Goal: Information Seeking & Learning: Check status

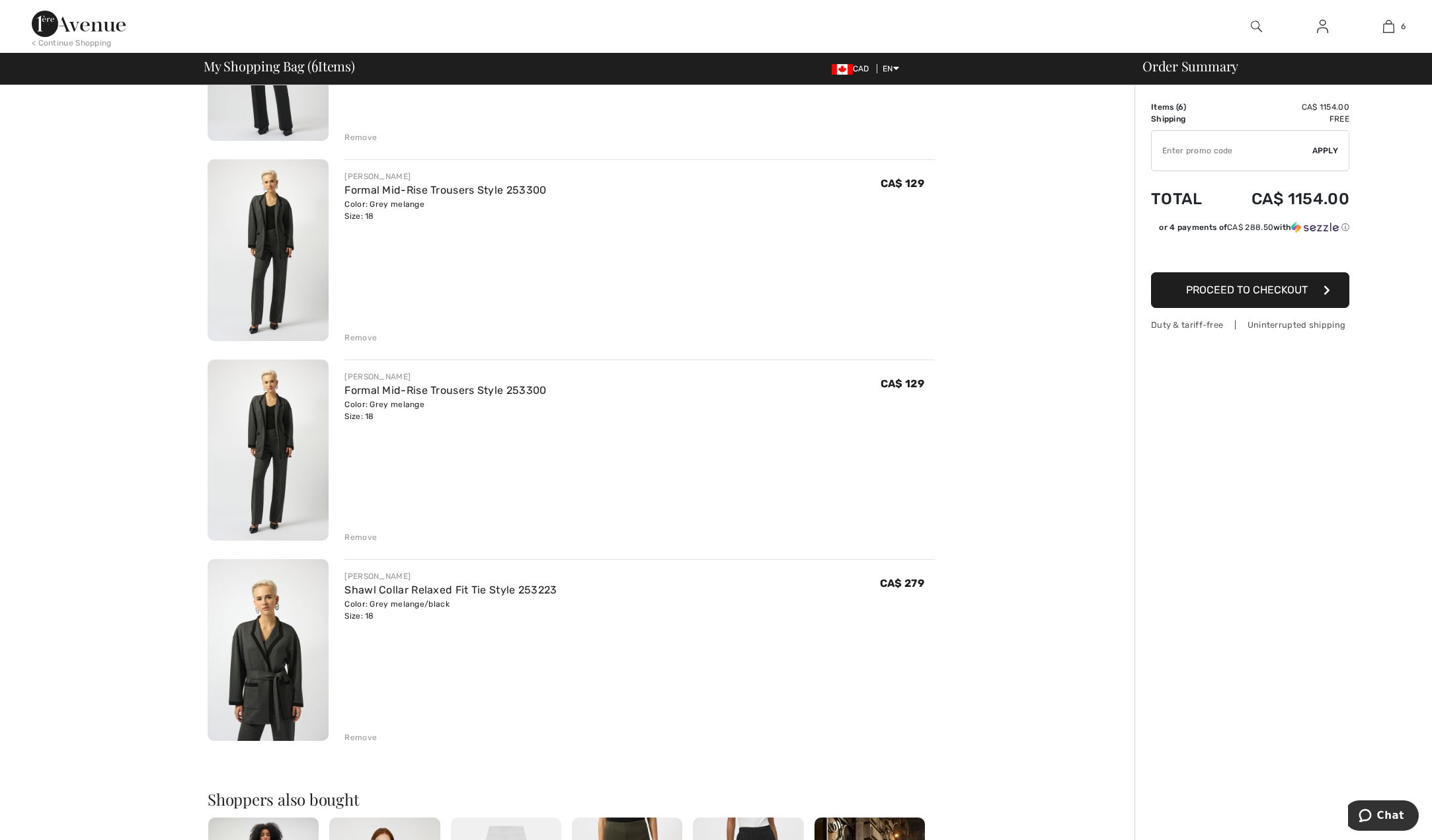
scroll to position [661, 0]
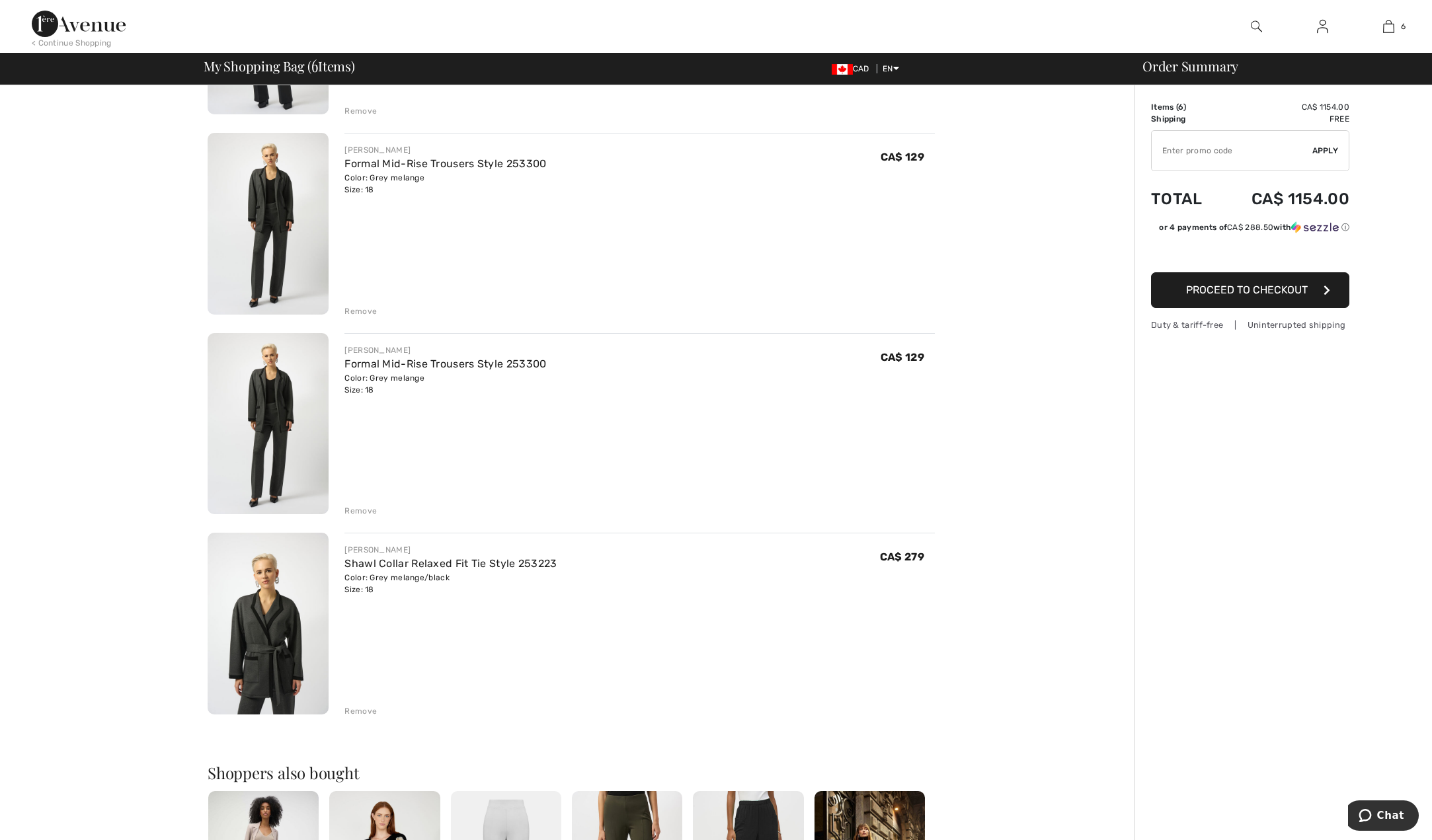
click at [359, 514] on div "Remove" at bounding box center [361, 511] width 32 height 12
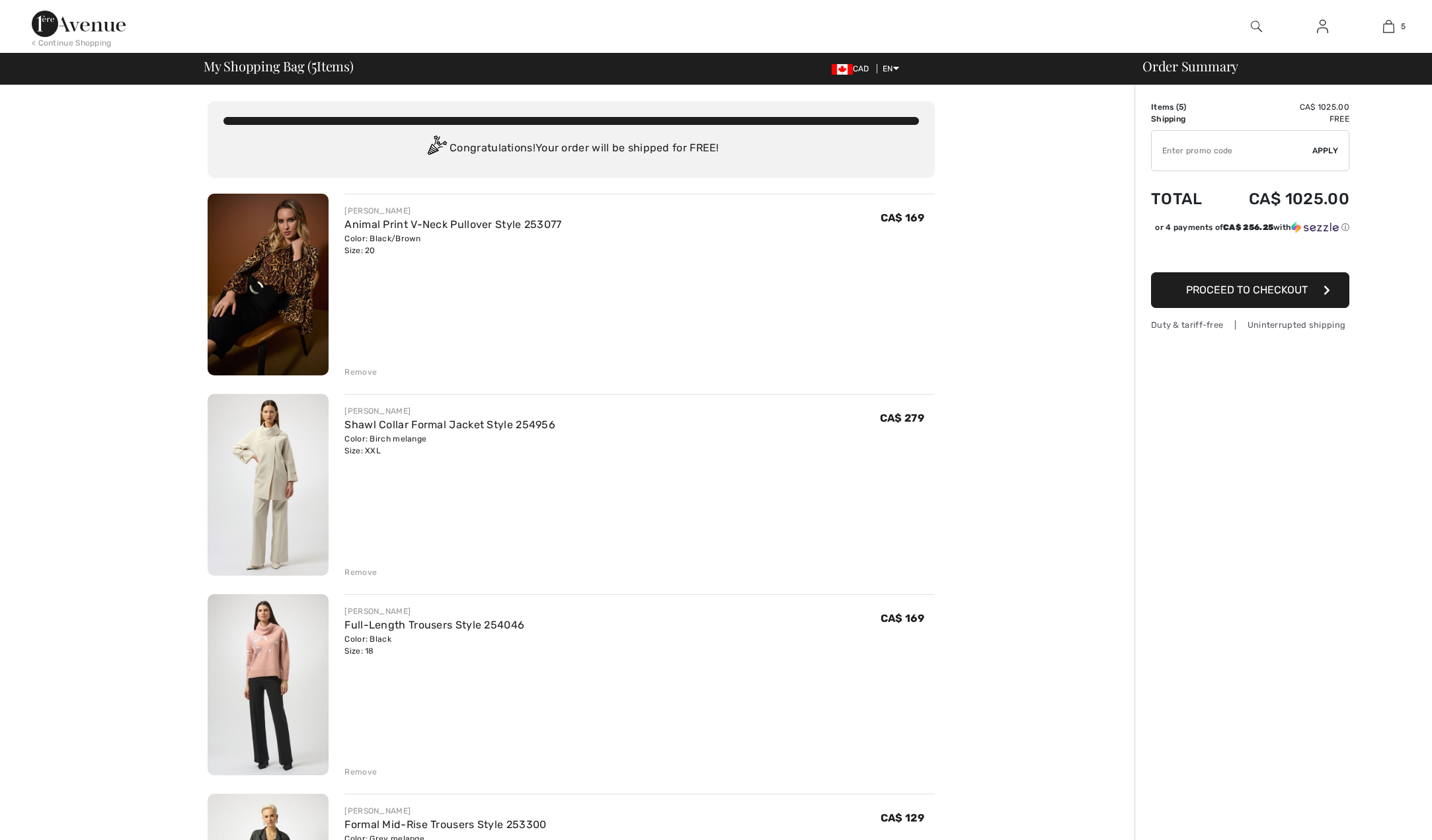
scroll to position [0, 0]
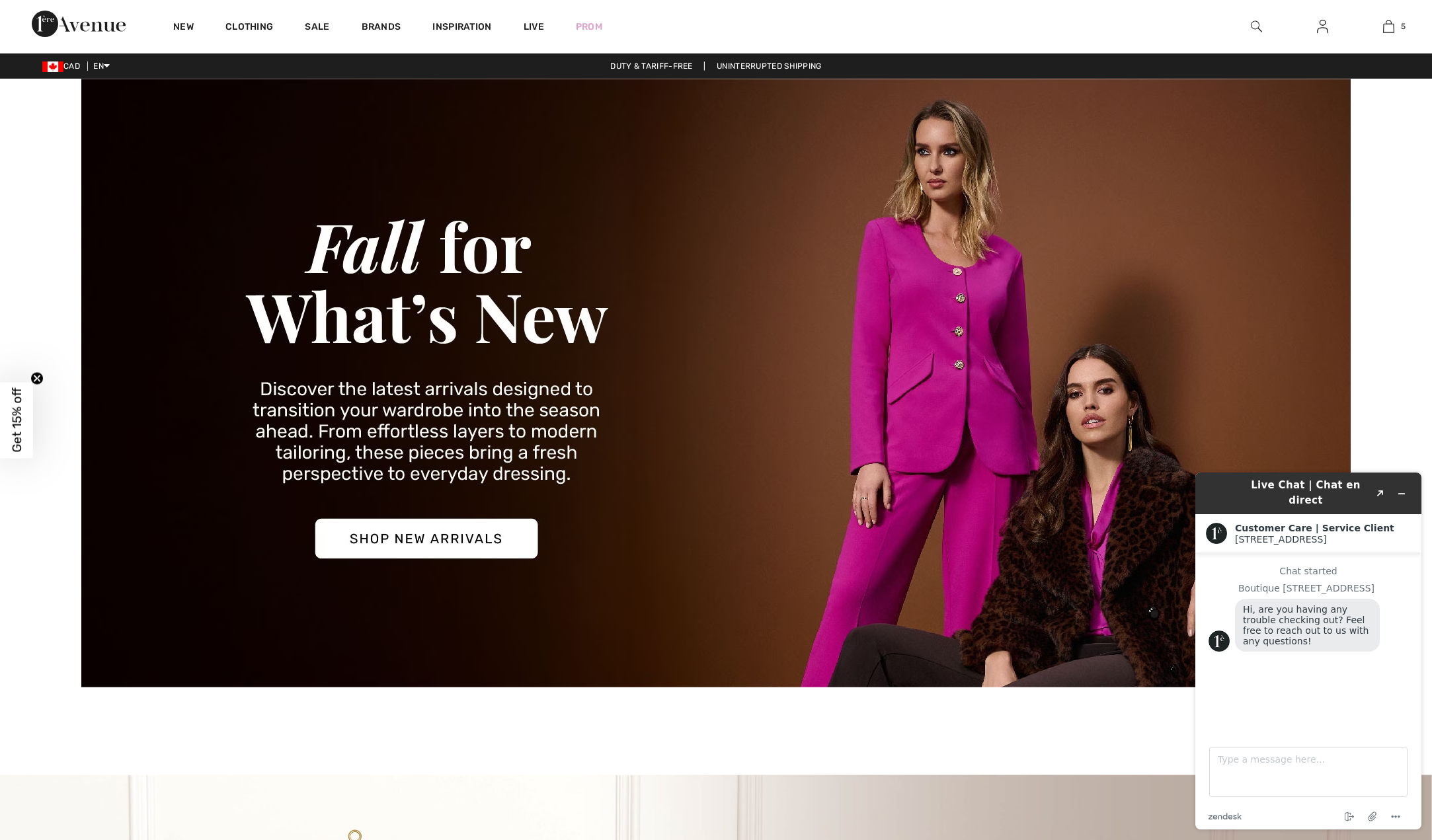
click at [449, 562] on img at bounding box center [716, 383] width 1271 height 609
click at [446, 560] on img at bounding box center [716, 383] width 1271 height 609
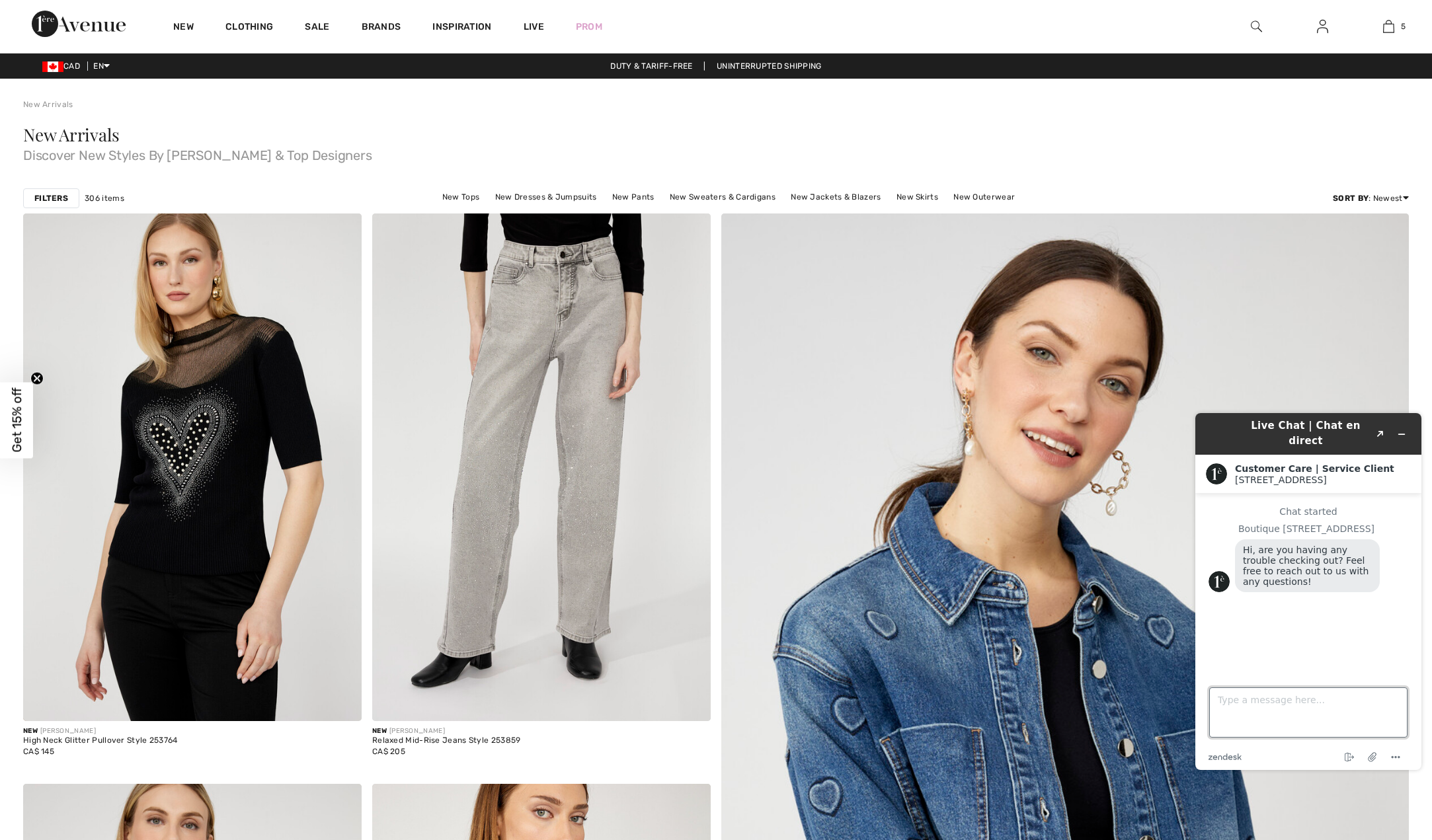
click at [1250, 725] on textarea "Type a message here..." at bounding box center [1308, 713] width 198 height 51
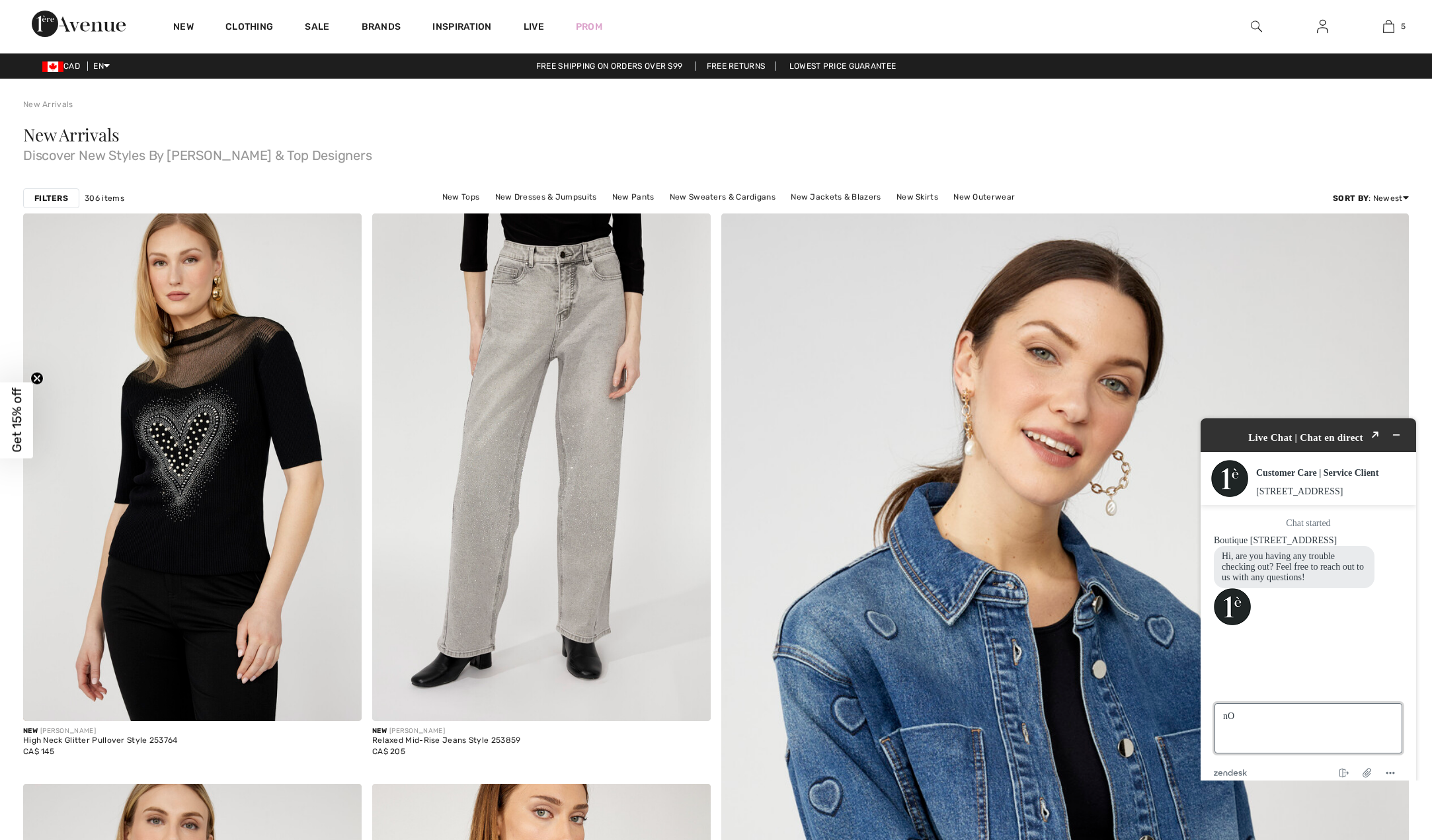
type textarea "n"
type textarea "No I am trying to see the last order I put in on what I ordered so I don't orde…"
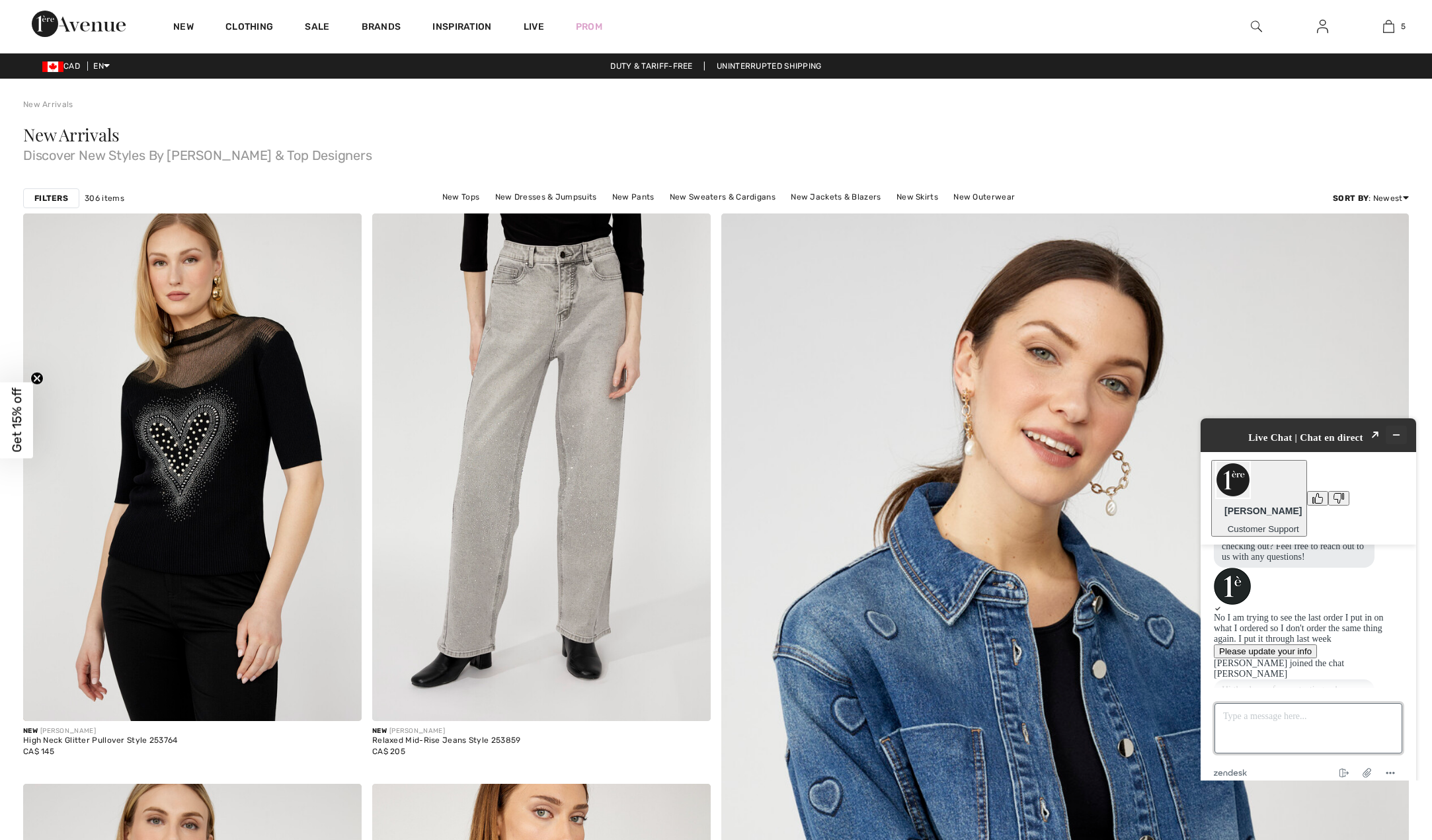
scroll to position [85, 0]
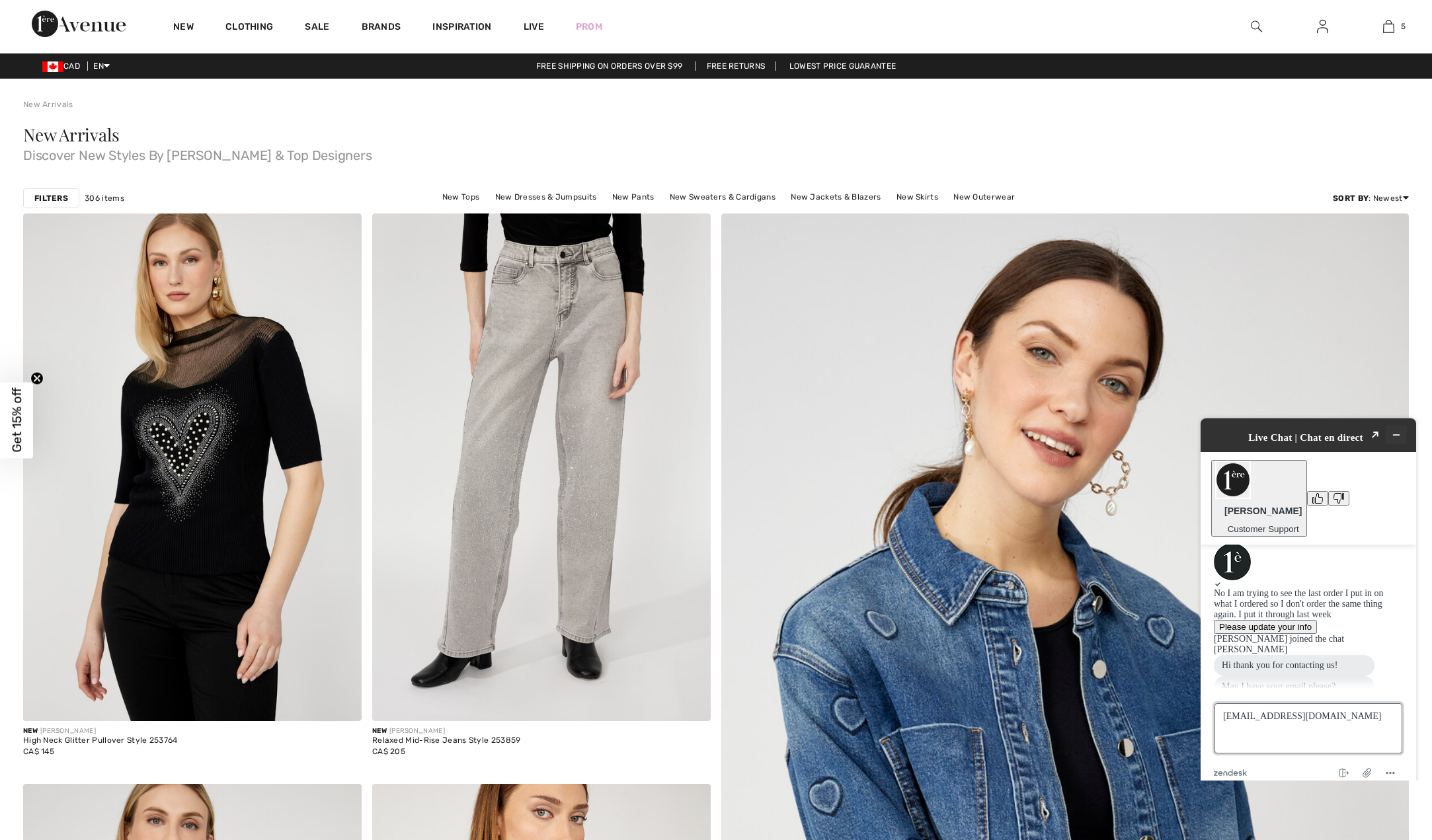
type textarea "martinjanice864@gmail.com"
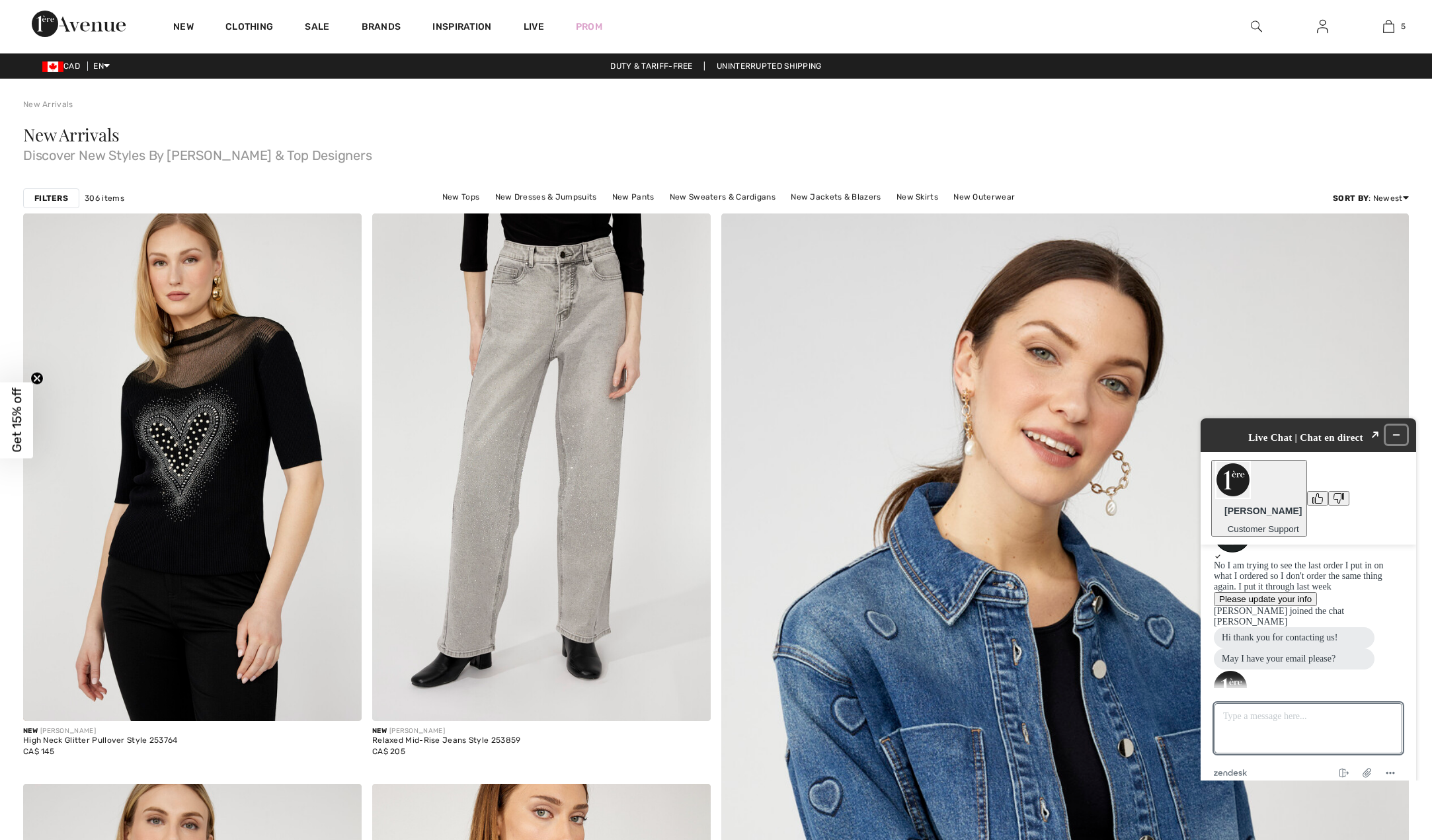
click at [1402, 431] on icon "Minimize widget" at bounding box center [1397, 435] width 9 height 9
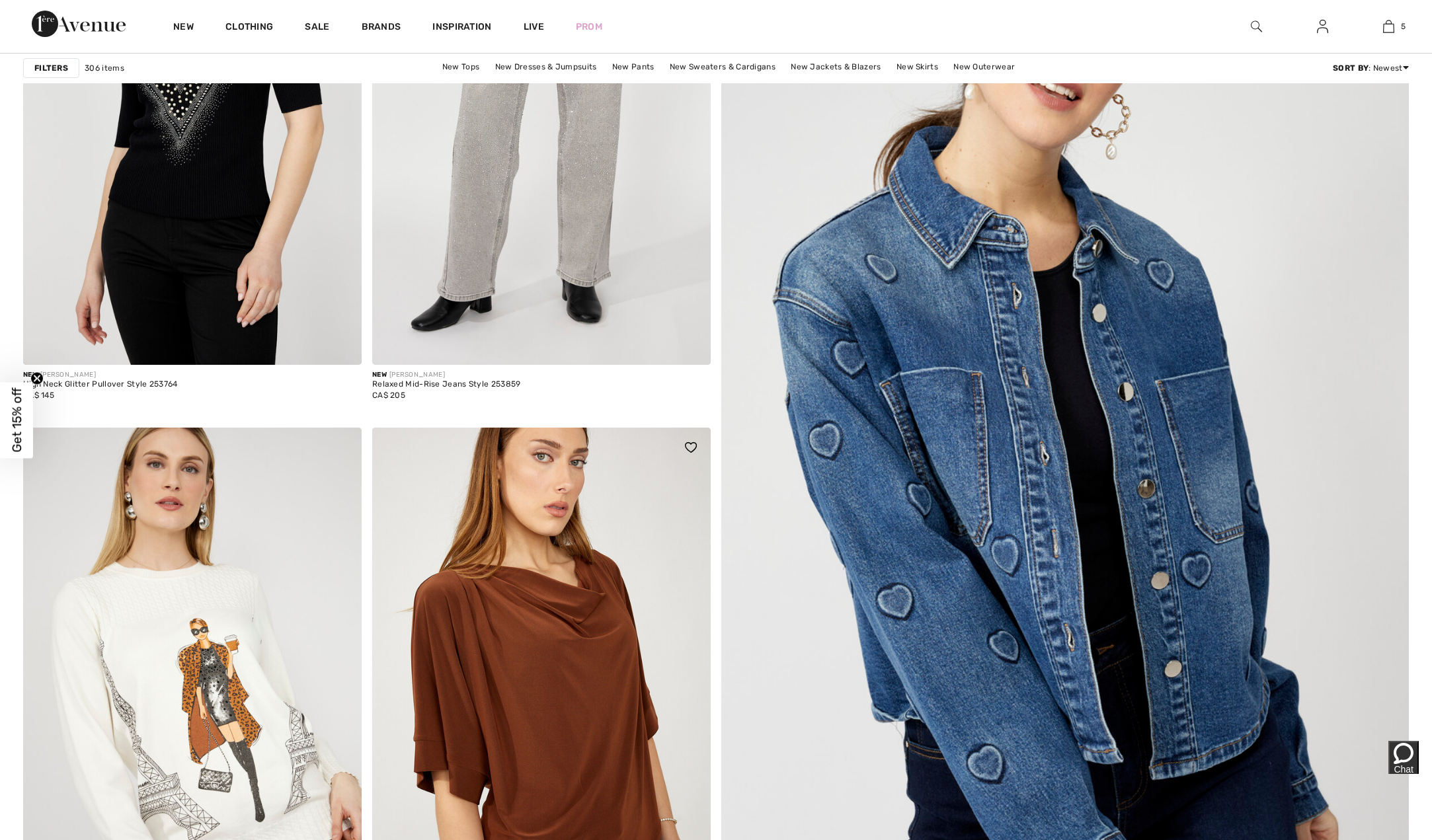
scroll to position [371, 0]
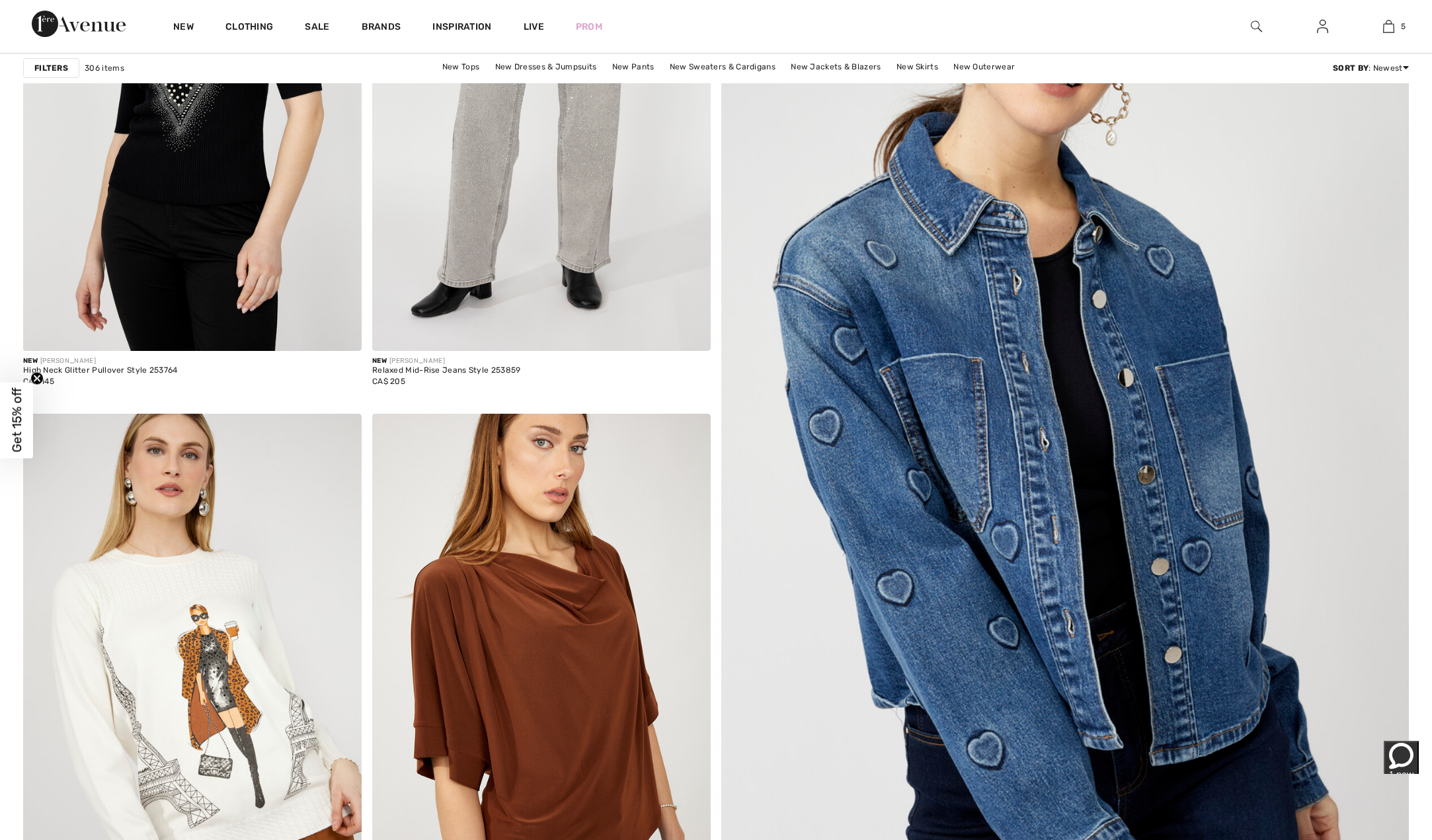
click at [1390, 770] on span "1 new" at bounding box center [1402, 775] width 25 height 10
click at [1378, 751] on icon "Attach file" at bounding box center [1373, 757] width 25 height 25
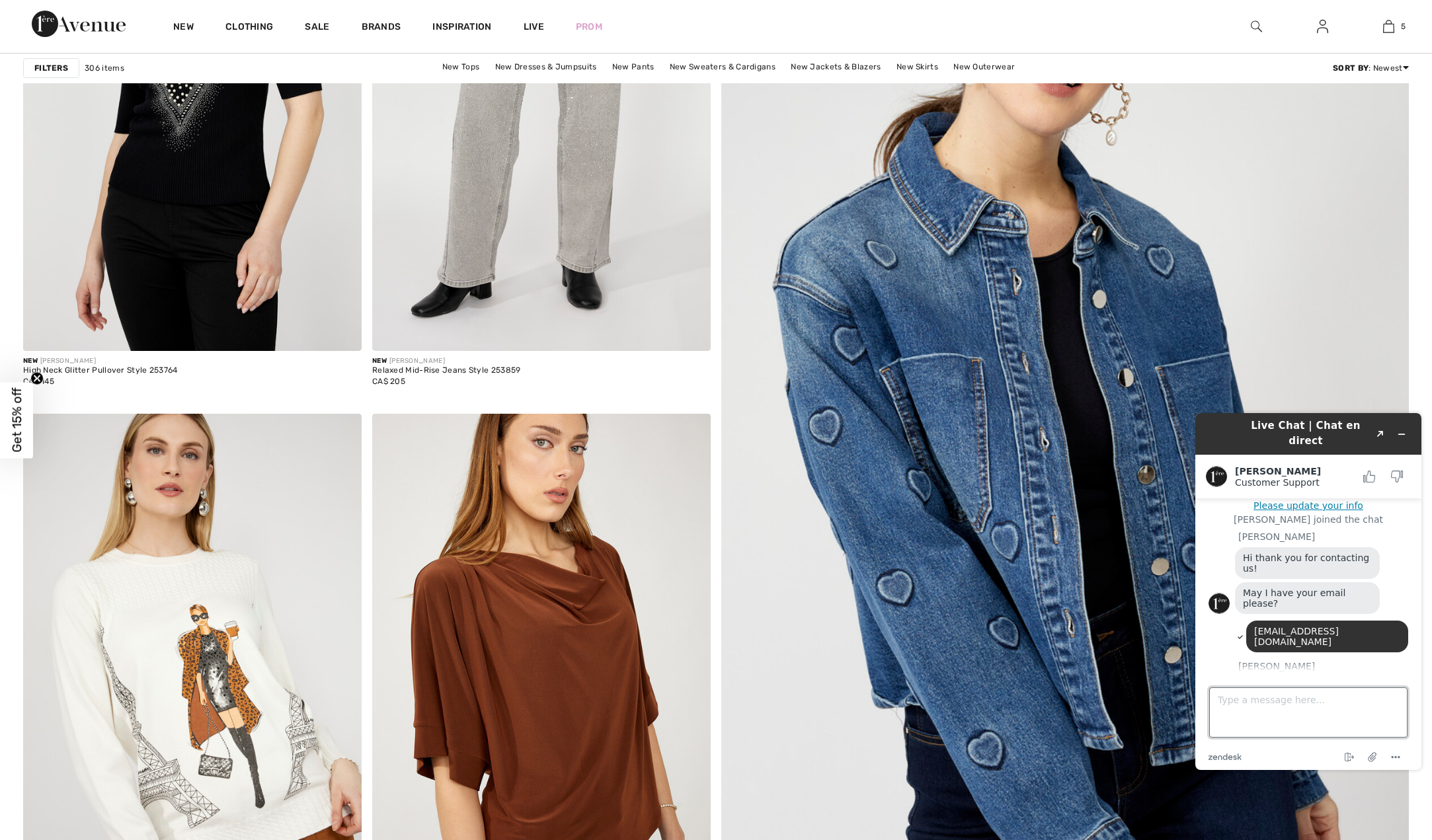
drag, startPoint x: 1225, startPoint y: 693, endPoint x: 1224, endPoint y: 703, distance: 10.0
click at [1225, 693] on textarea "Type a message here..." at bounding box center [1308, 713] width 198 height 51
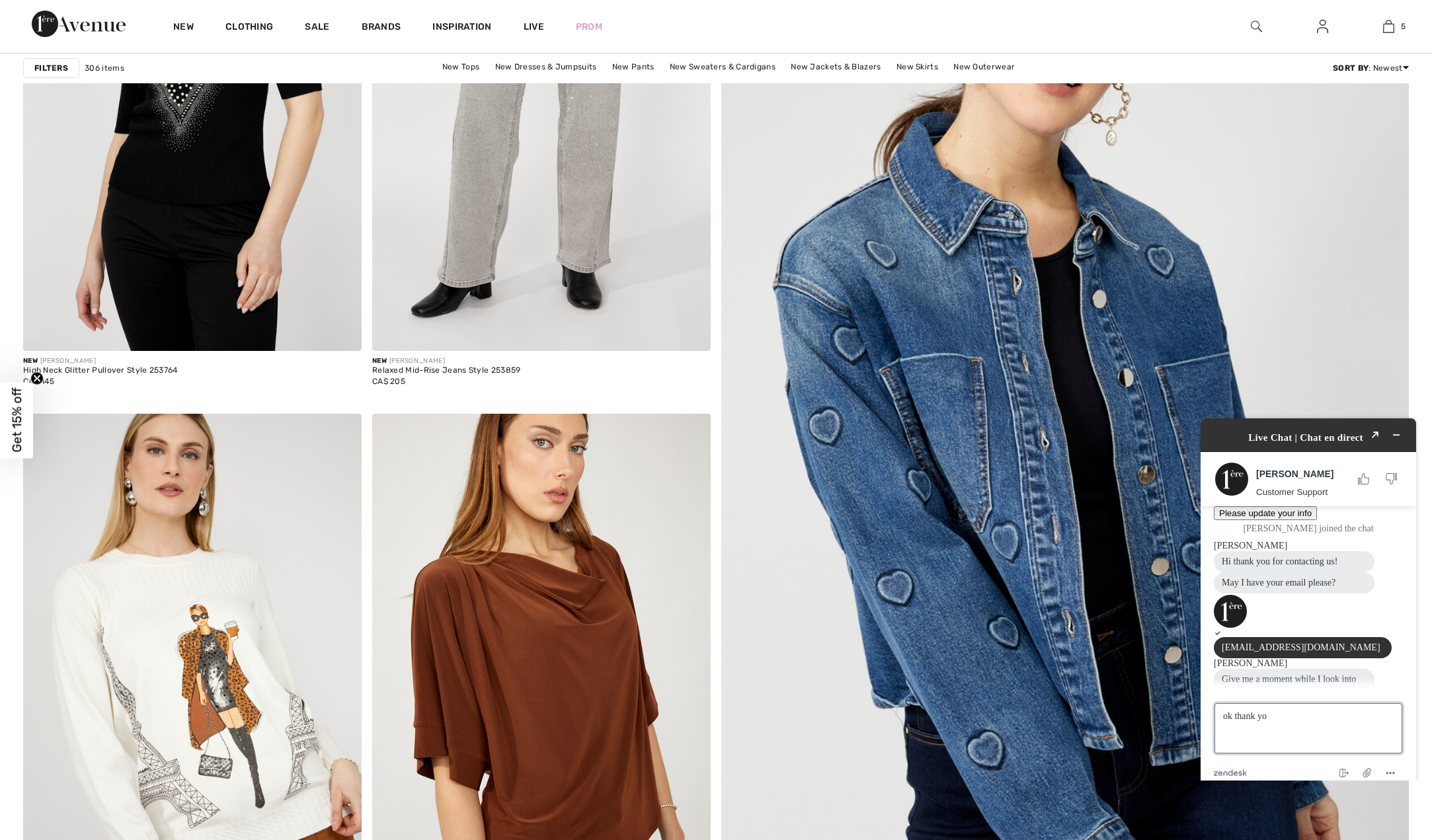
type textarea "ok thank you"
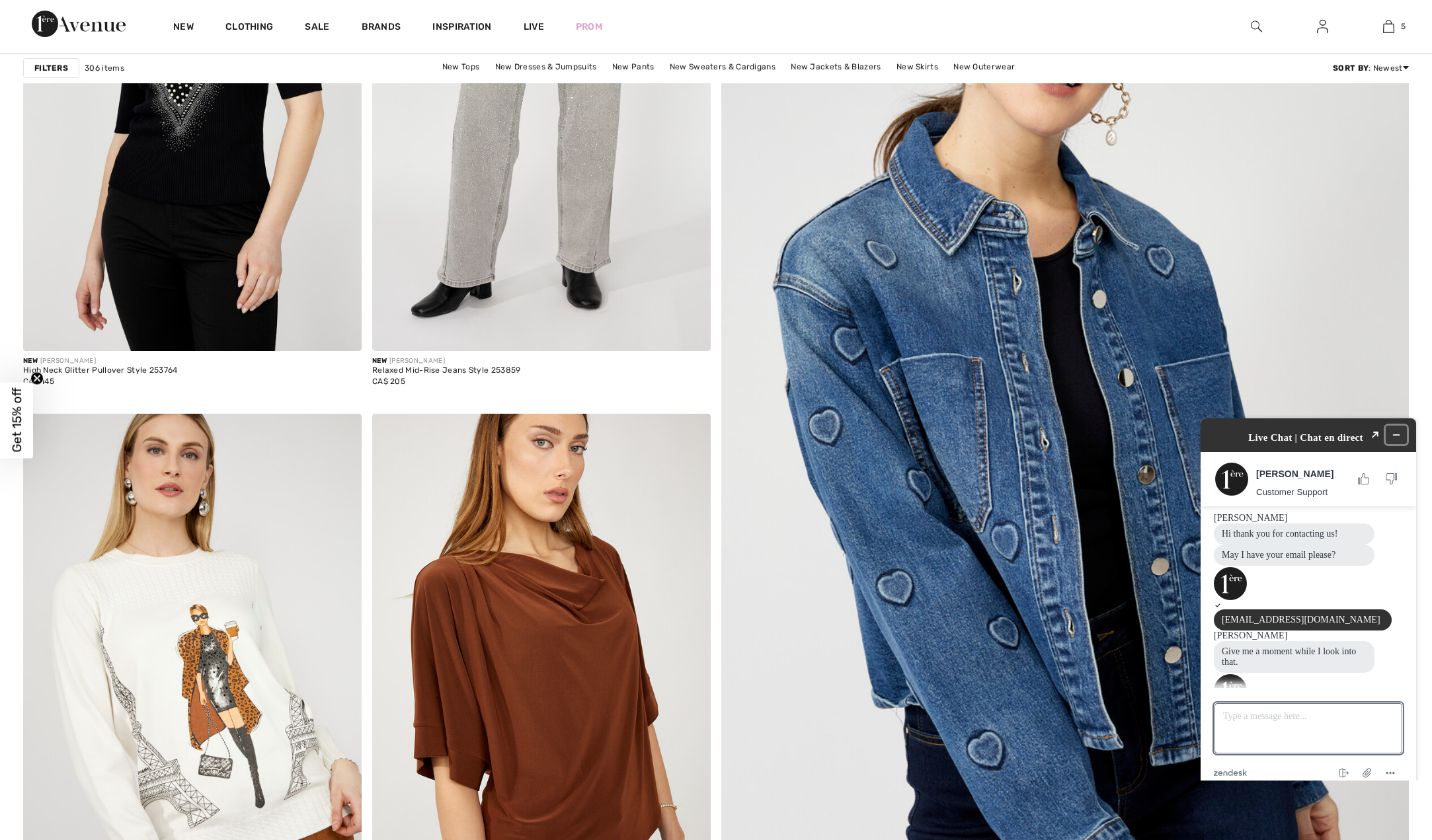
click at [1399, 431] on icon "Minimize widget" at bounding box center [1397, 435] width 9 height 9
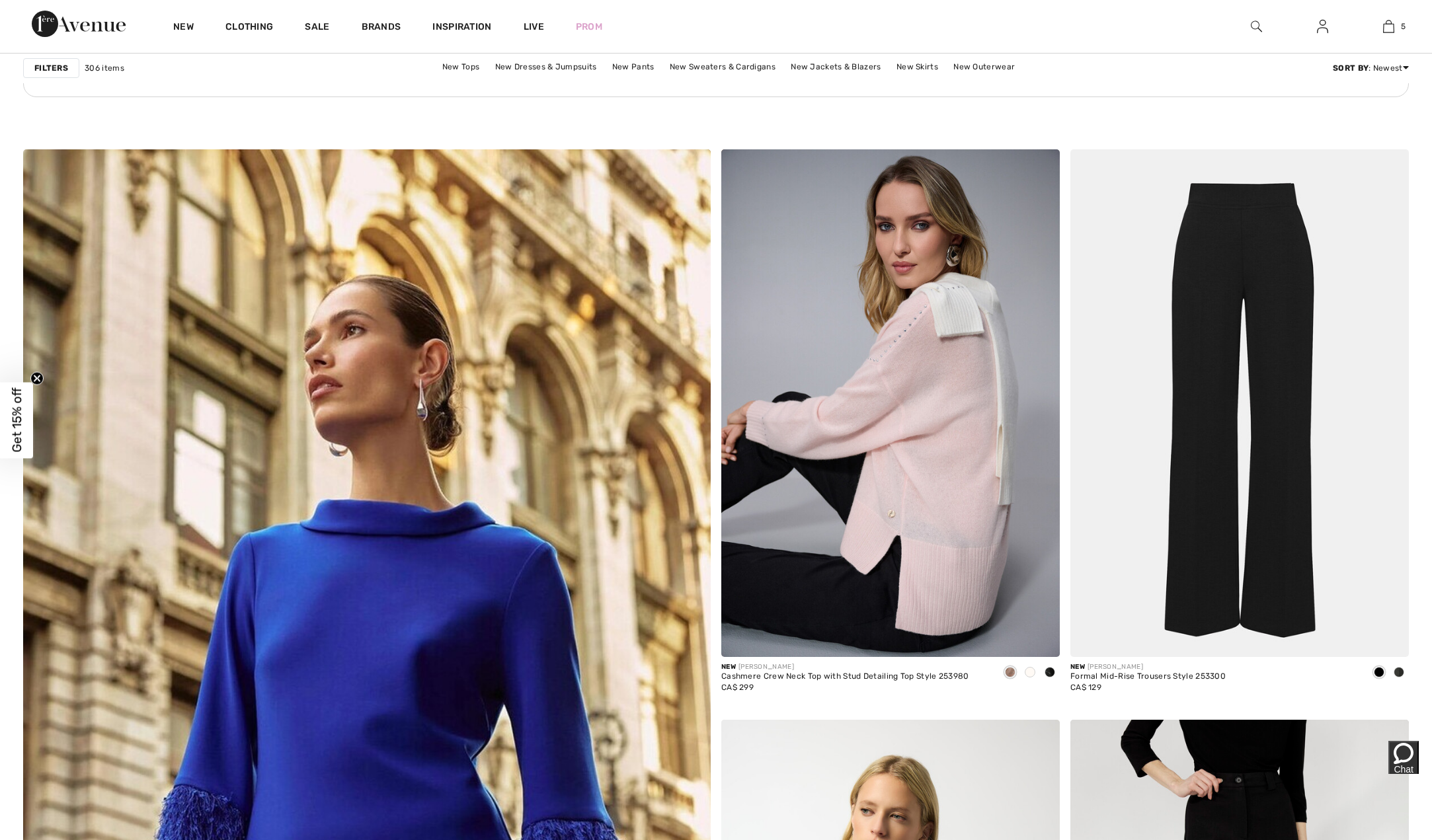
scroll to position [4575, 0]
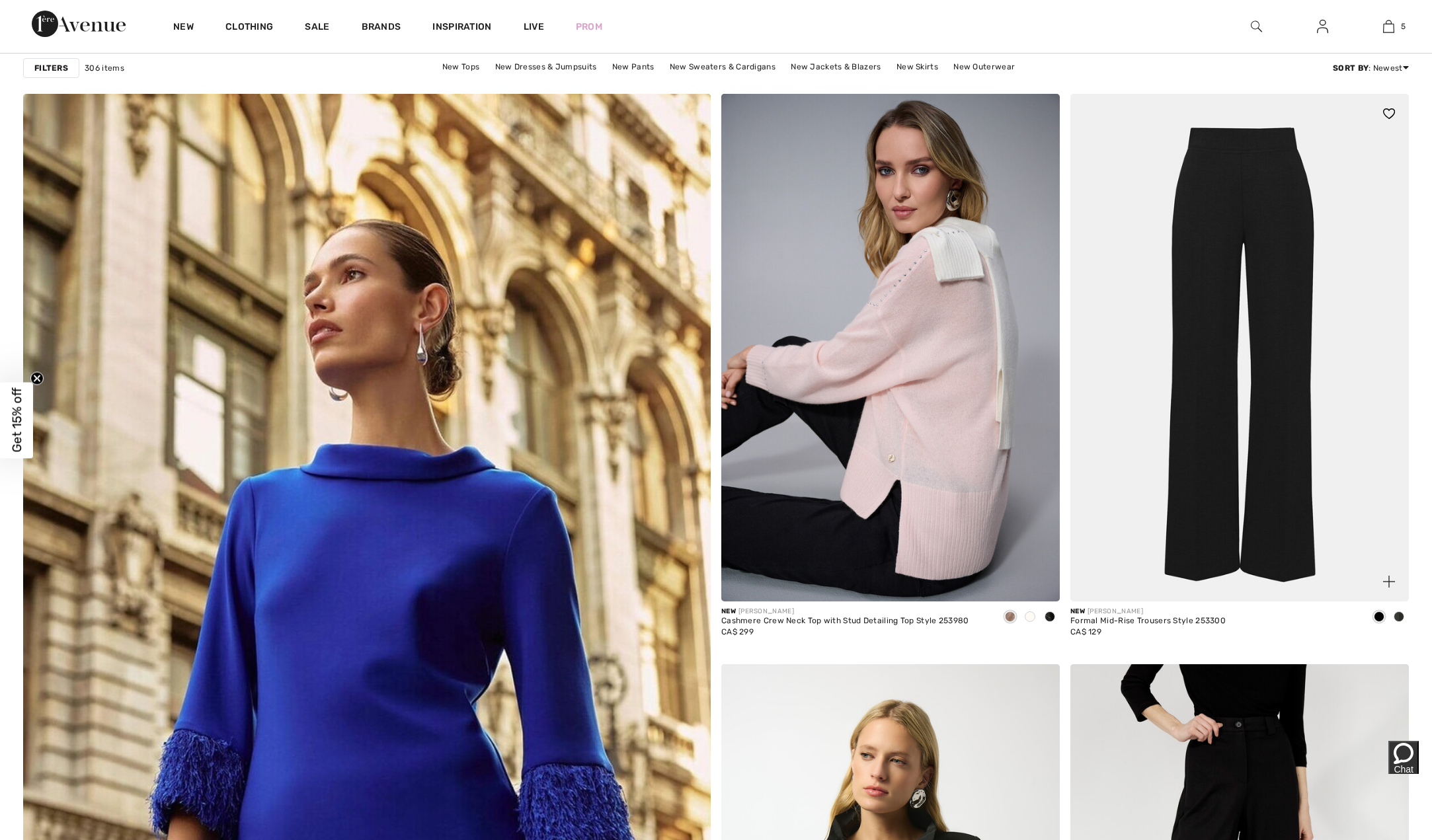
click at [1379, 614] on span at bounding box center [1379, 616] width 10 height 10
click at [1379, 615] on span at bounding box center [1379, 616] width 10 height 10
click at [1402, 619] on span at bounding box center [1399, 616] width 10 height 10
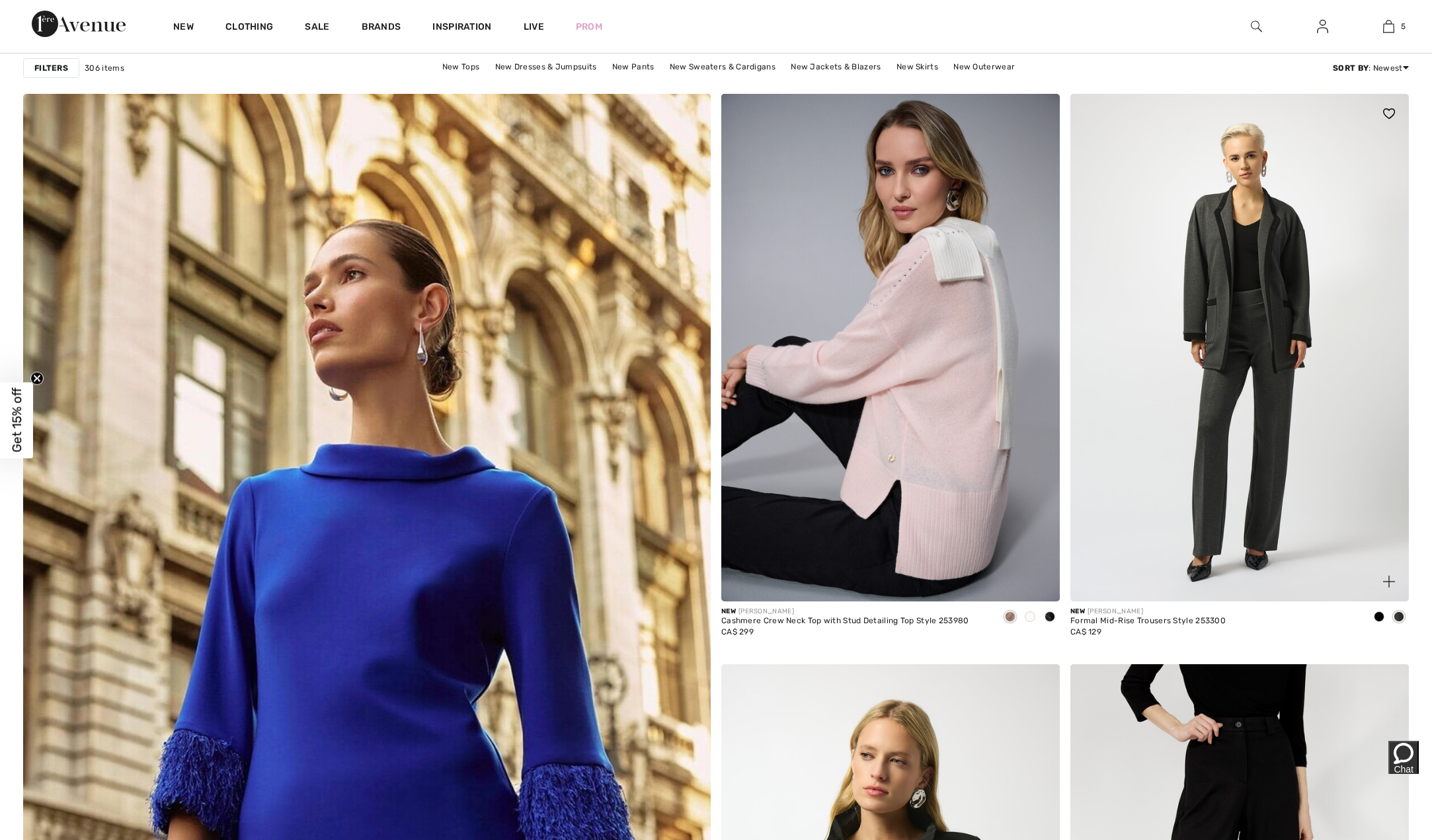
click at [1378, 621] on span at bounding box center [1379, 616] width 10 height 10
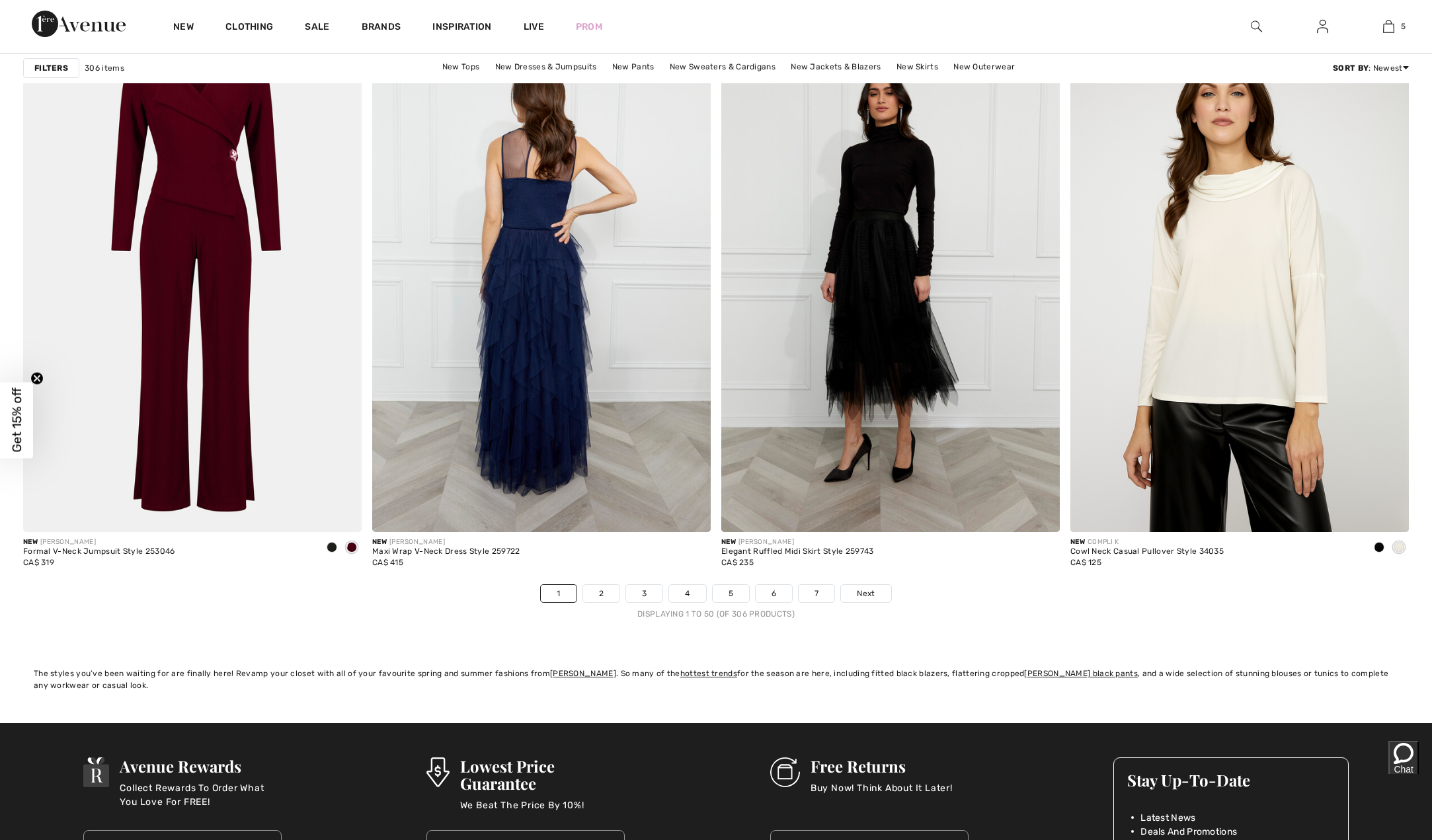
scroll to position [8332, 0]
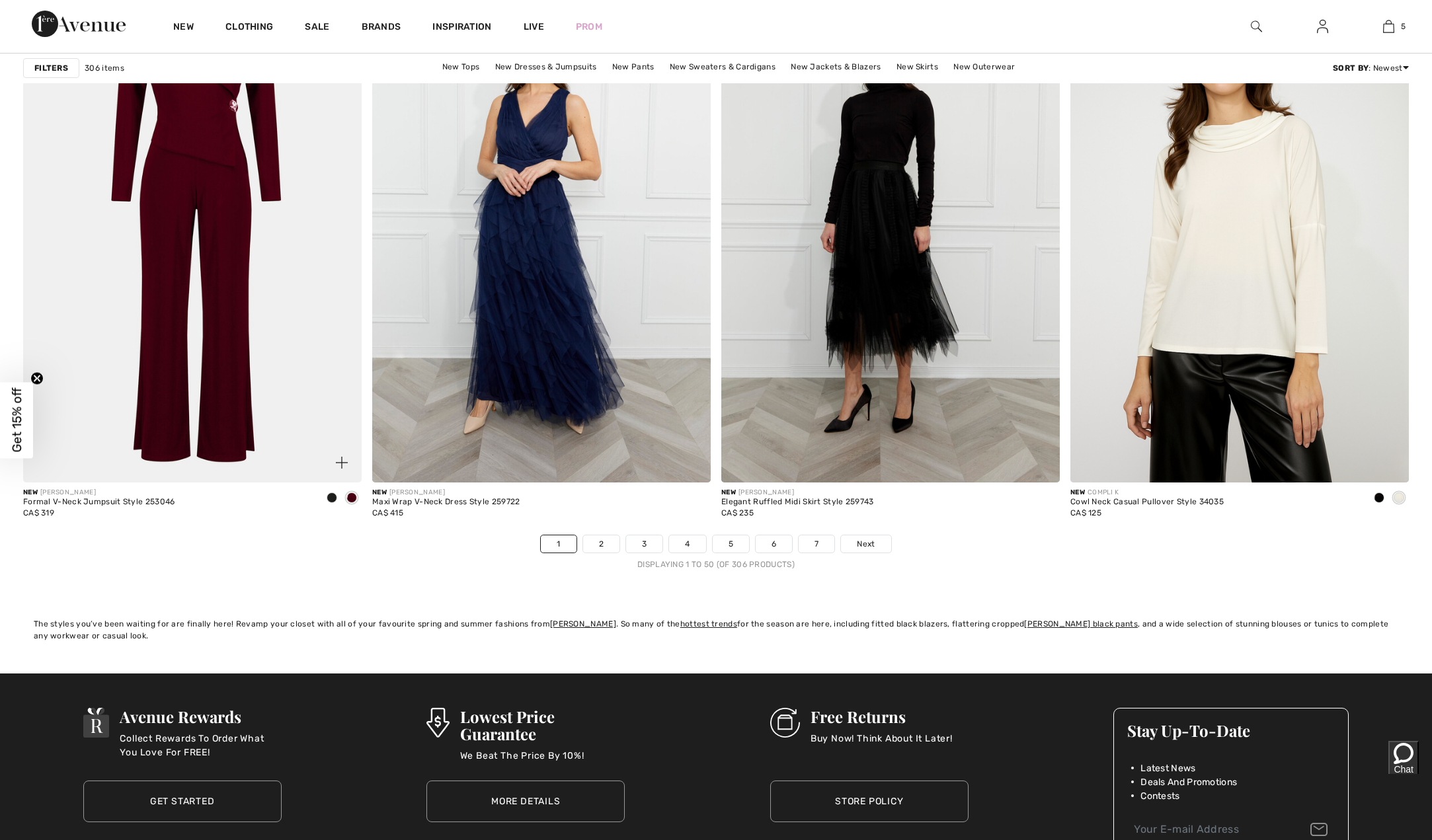
click at [333, 499] on span at bounding box center [331, 497] width 10 height 10
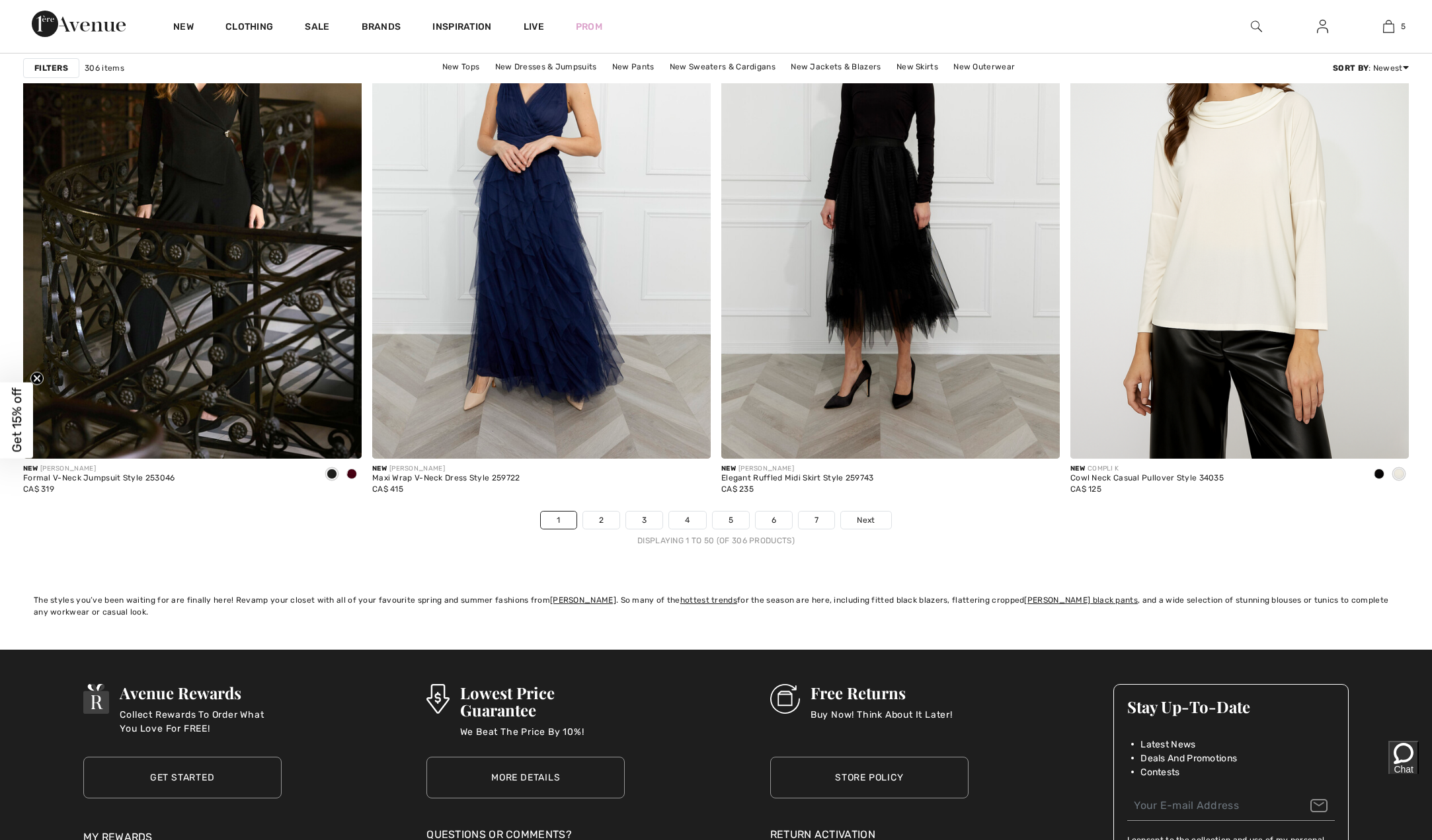
scroll to position [8358, 0]
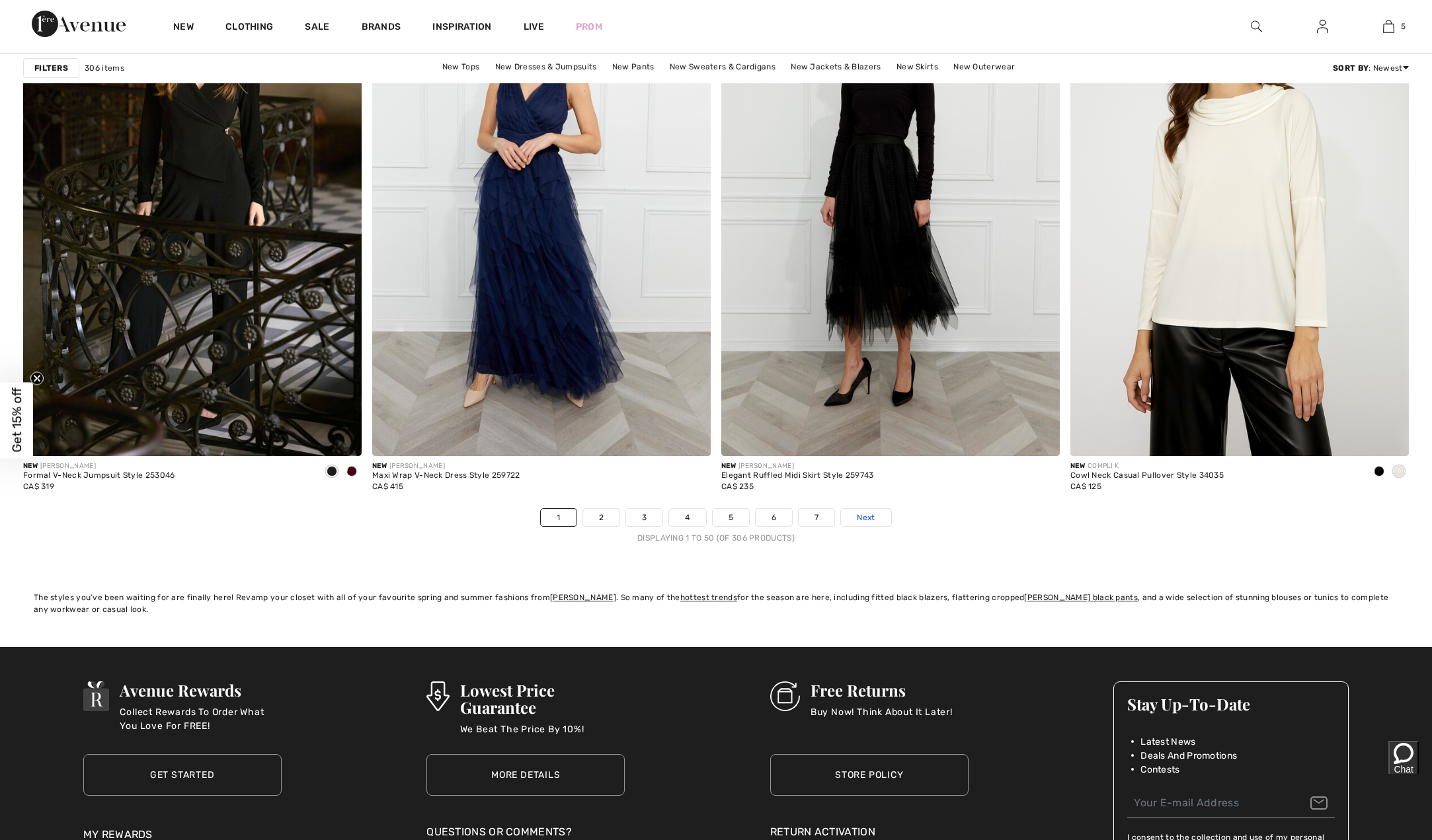
click at [876, 517] on link "Next" at bounding box center [866, 517] width 50 height 18
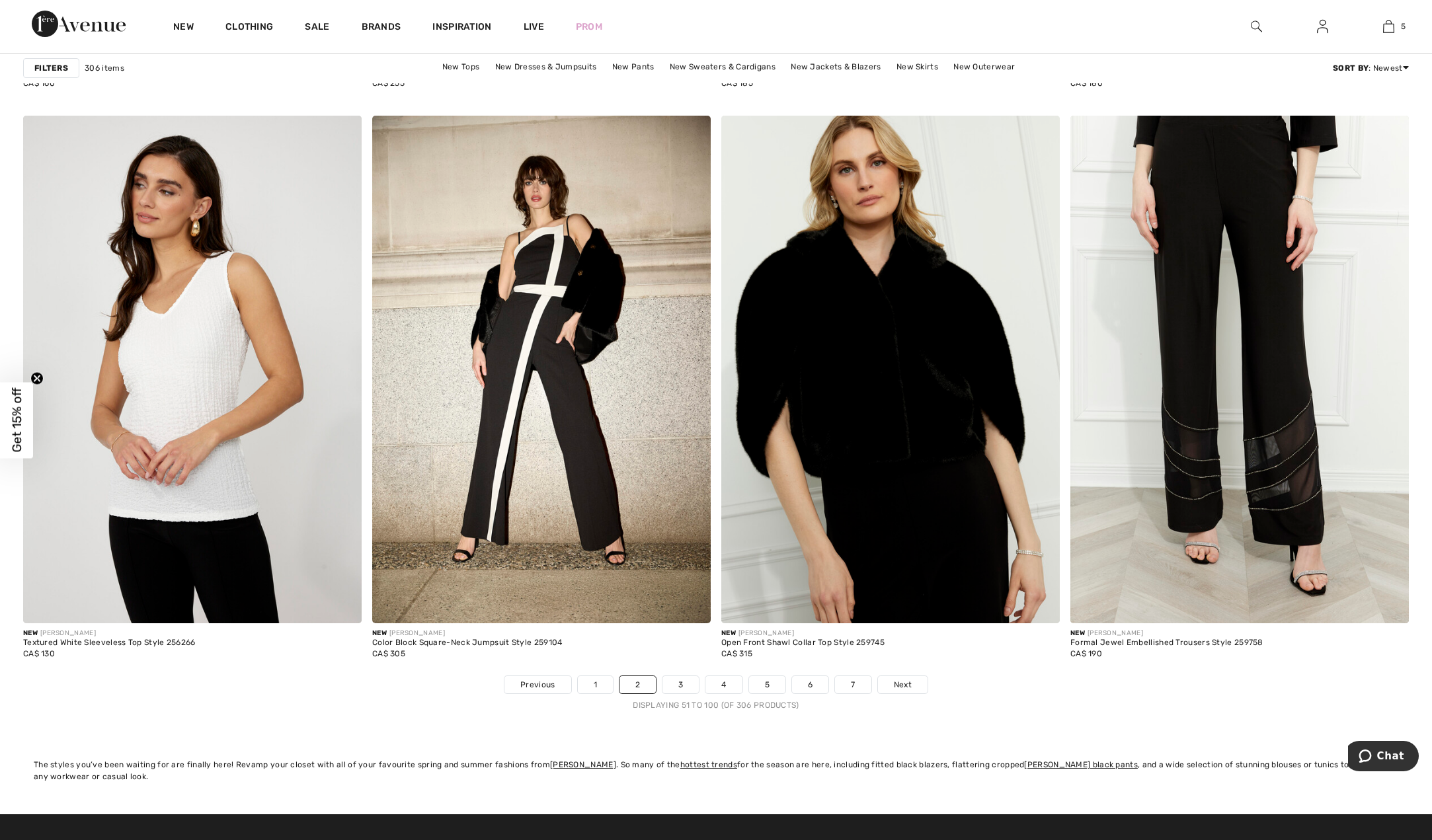
scroll to position [8217, 0]
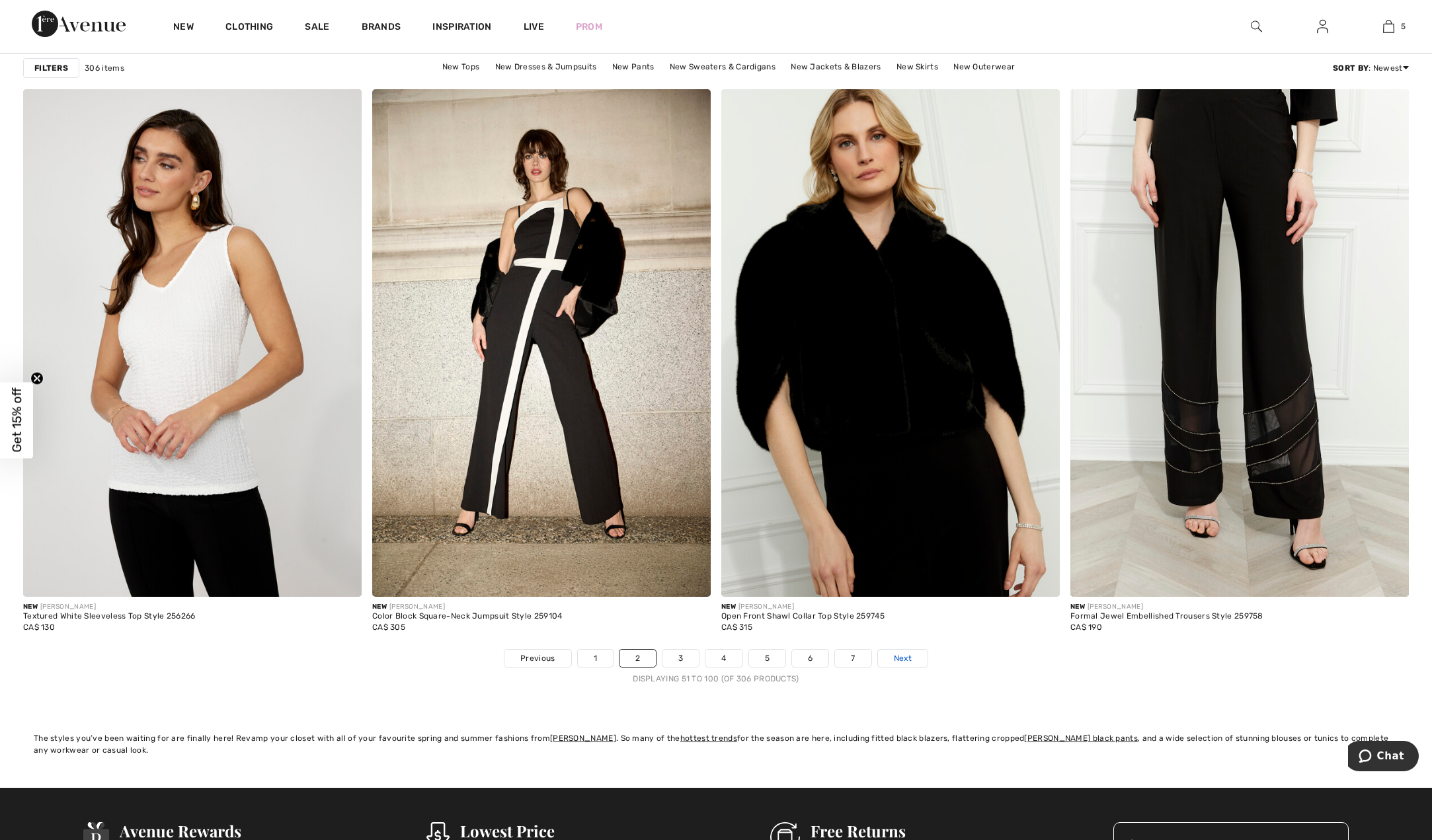
click at [908, 661] on span "Next" at bounding box center [903, 658] width 18 height 12
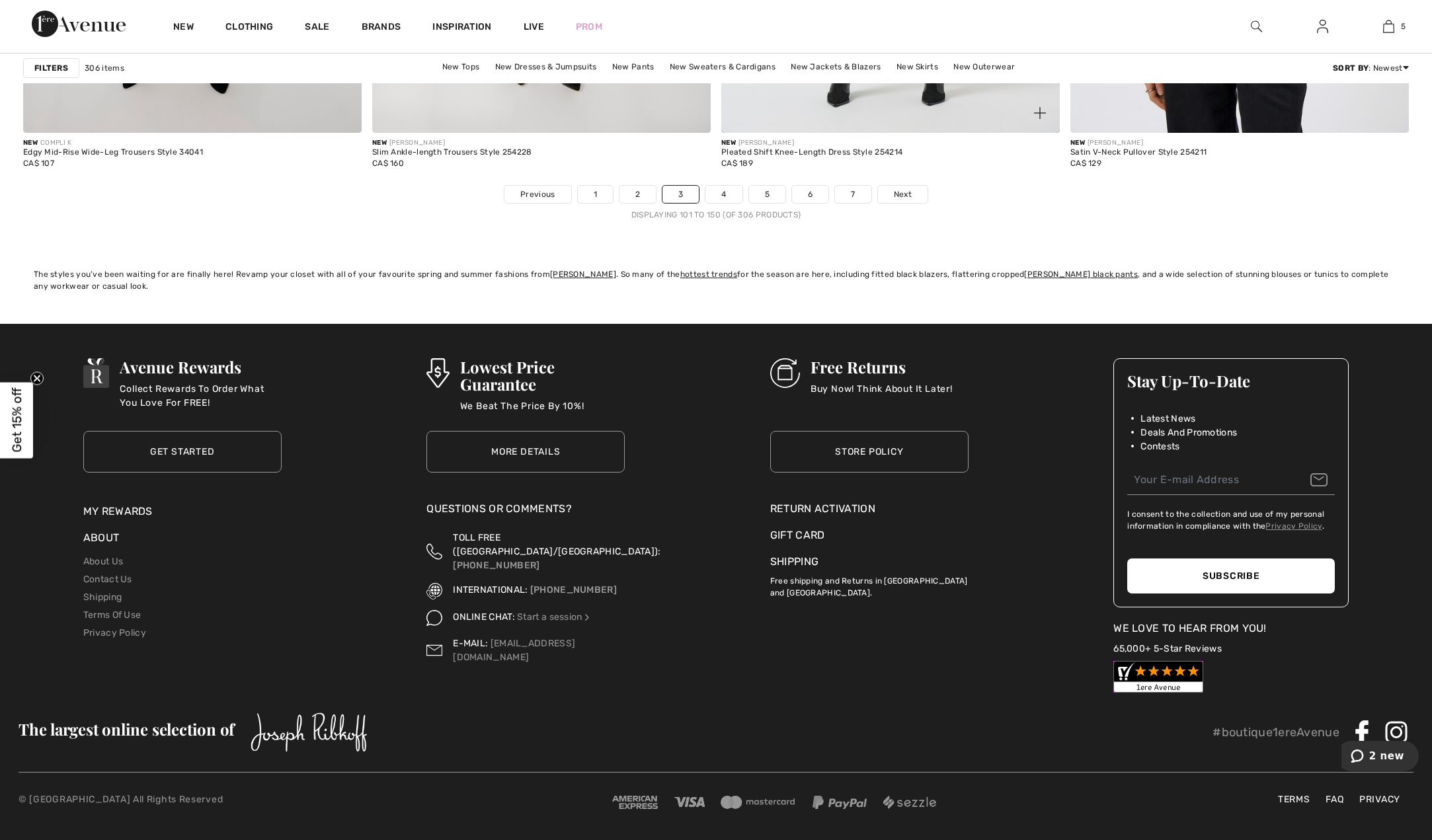
scroll to position [8682, 0]
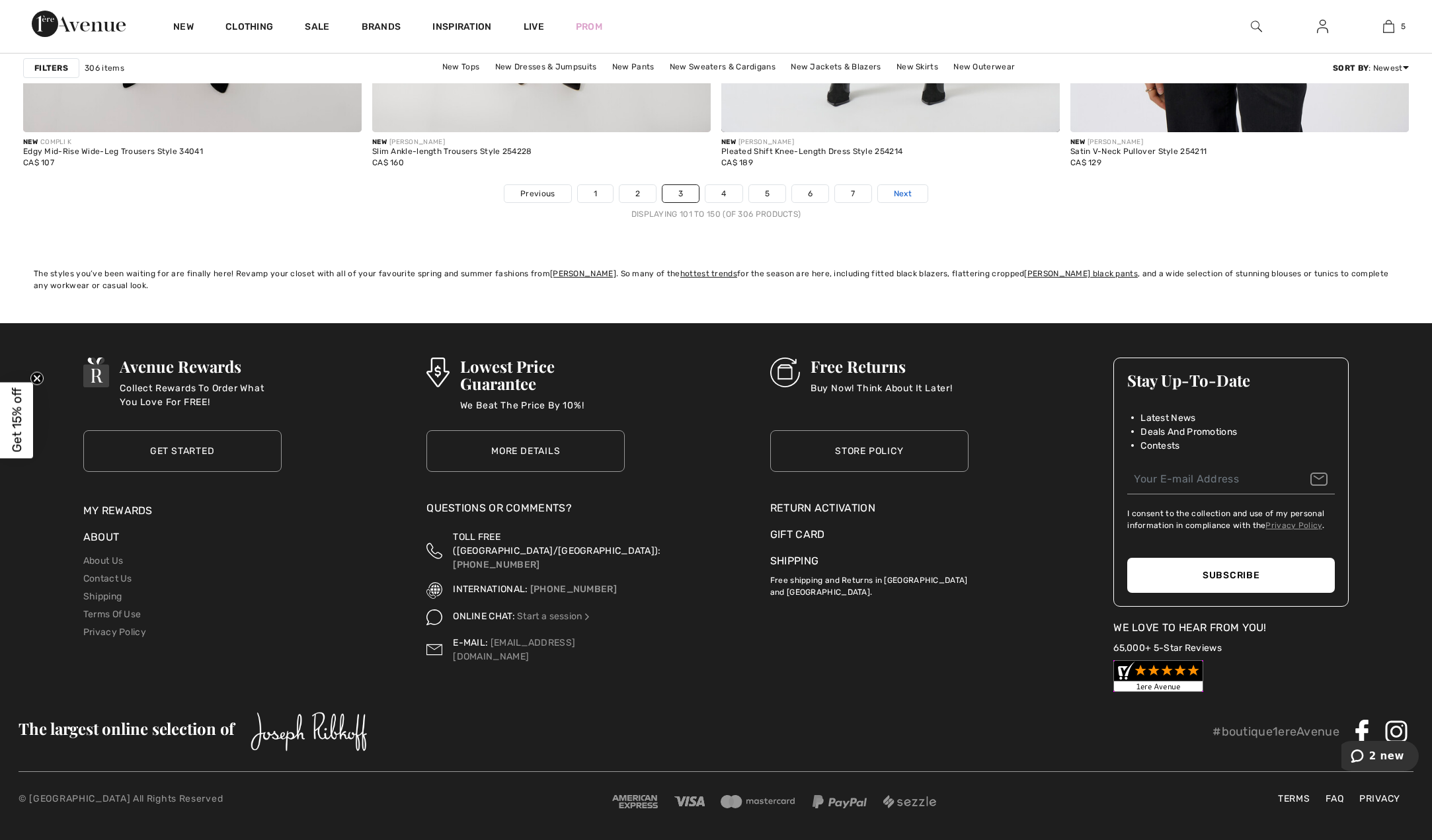
click at [891, 193] on link "Next" at bounding box center [903, 194] width 50 height 18
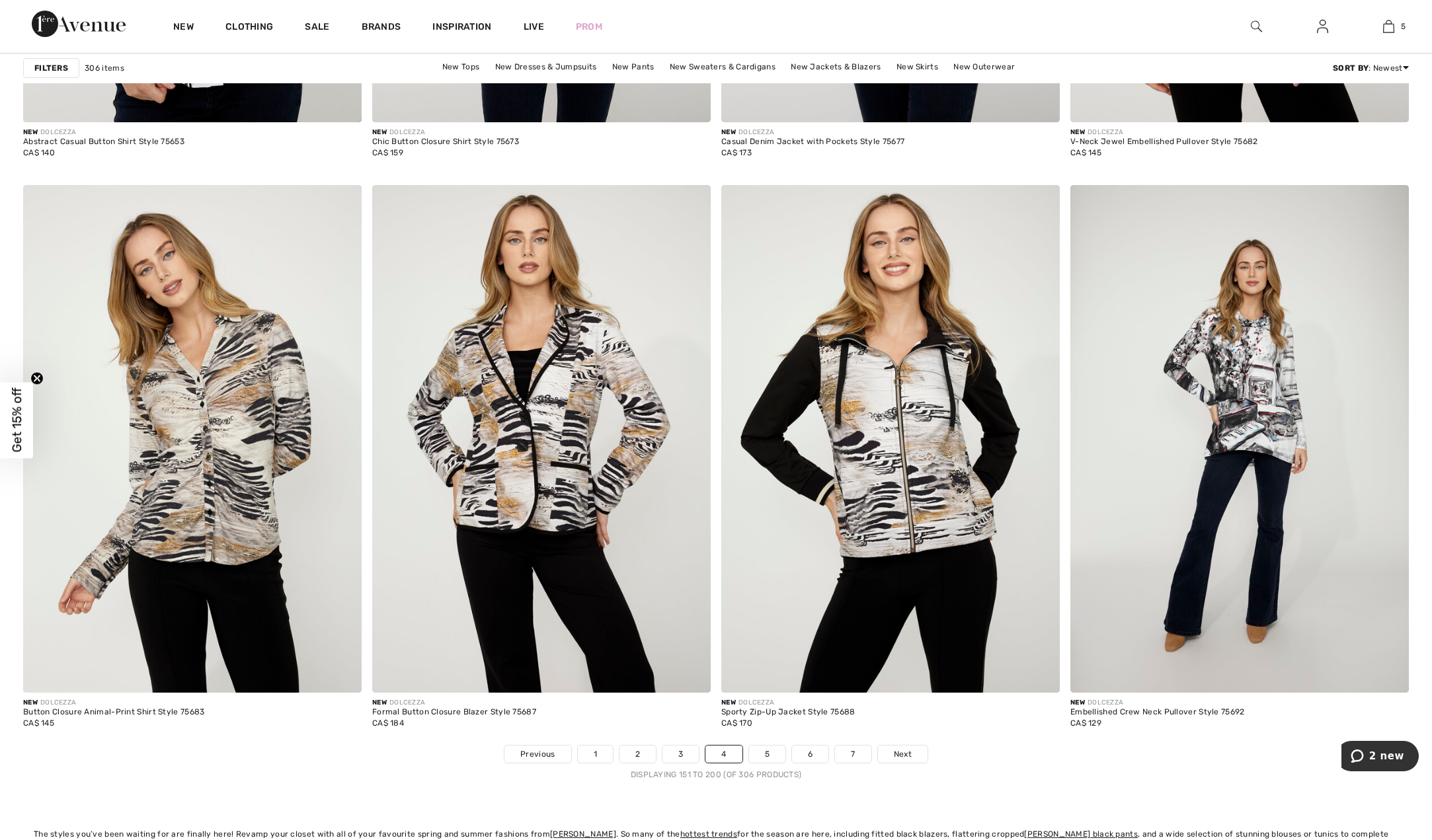
scroll to position [8201, 0]
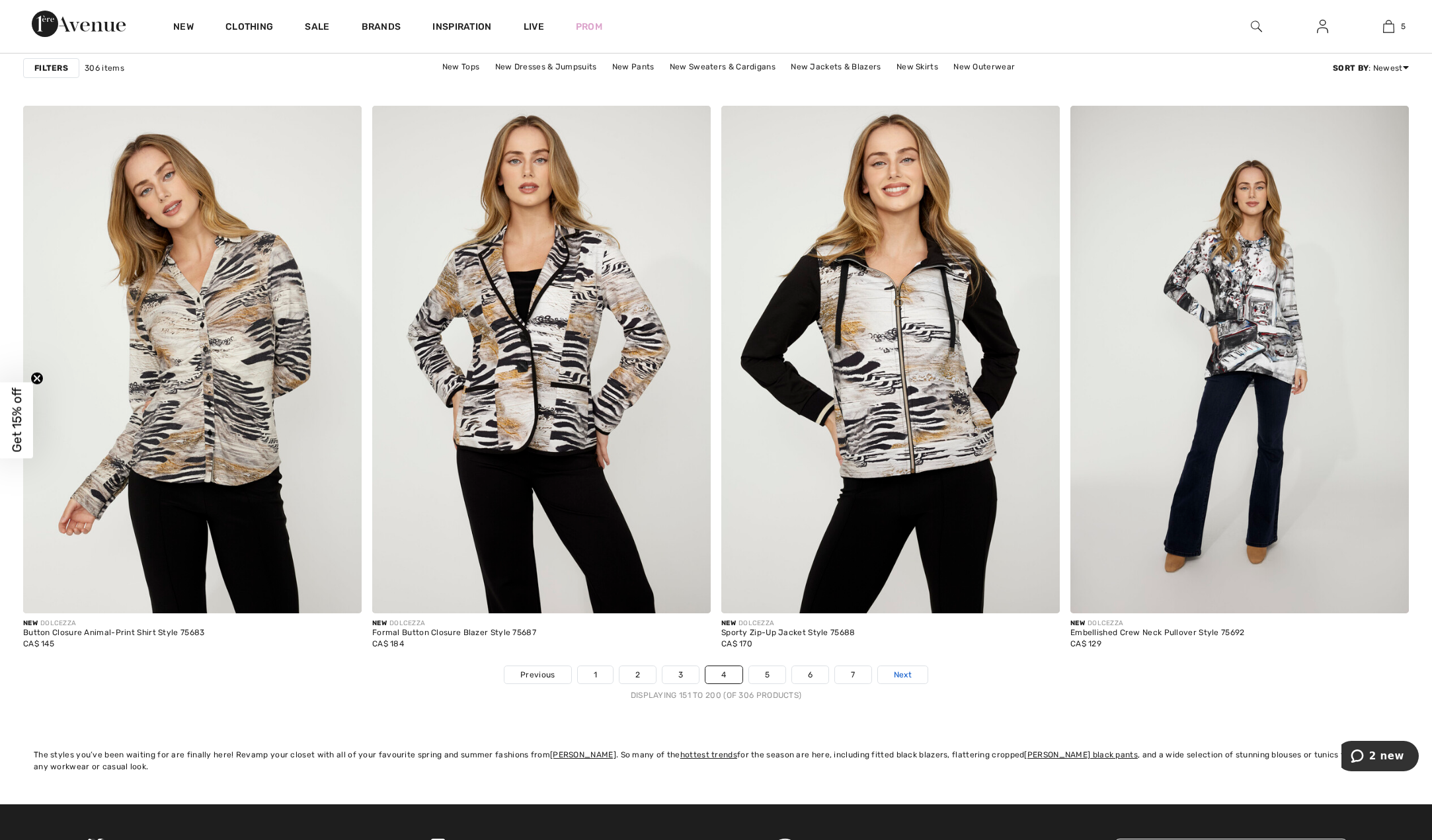
click at [908, 674] on span "Next" at bounding box center [903, 675] width 18 height 12
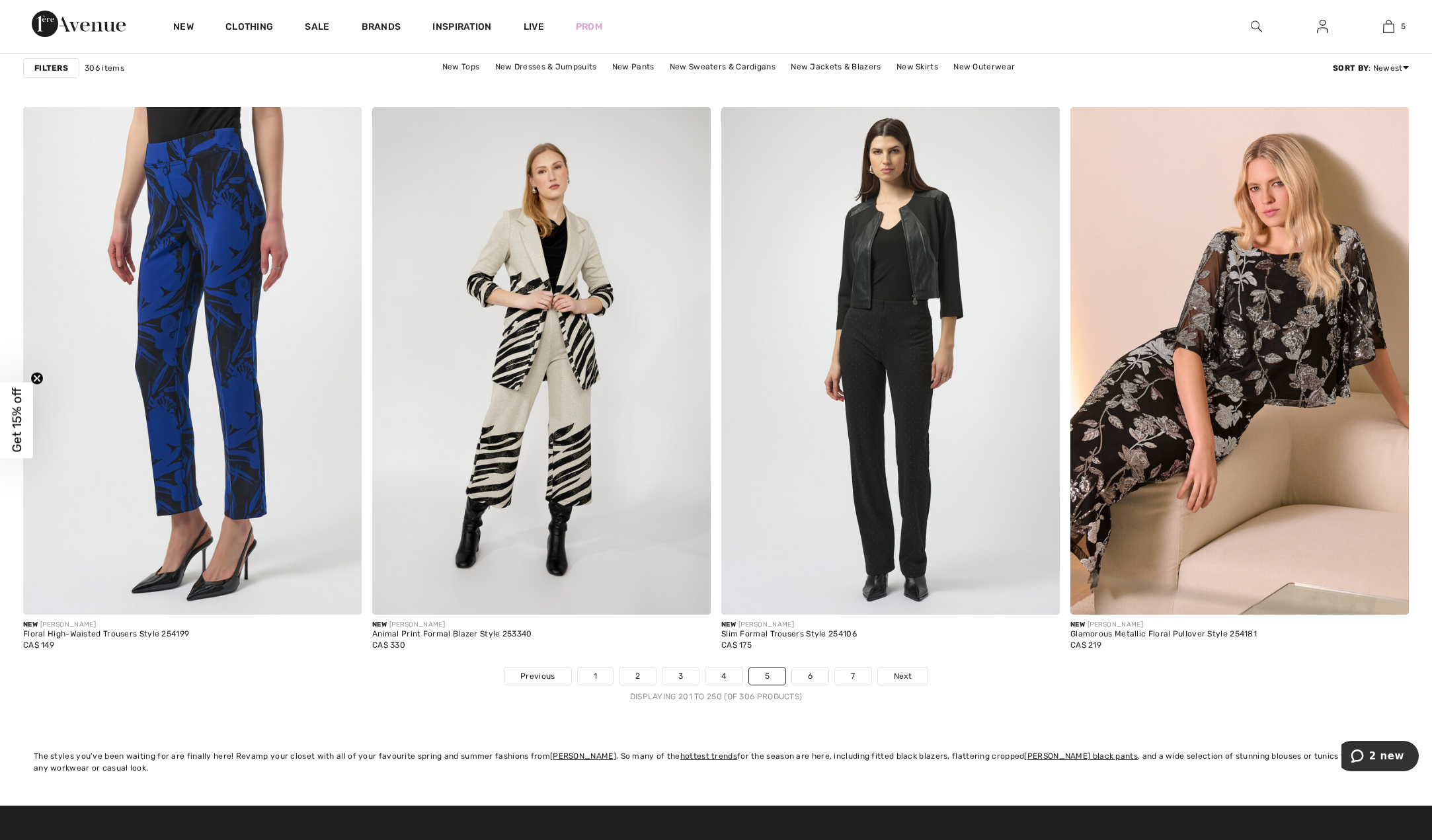
scroll to position [8226, 0]
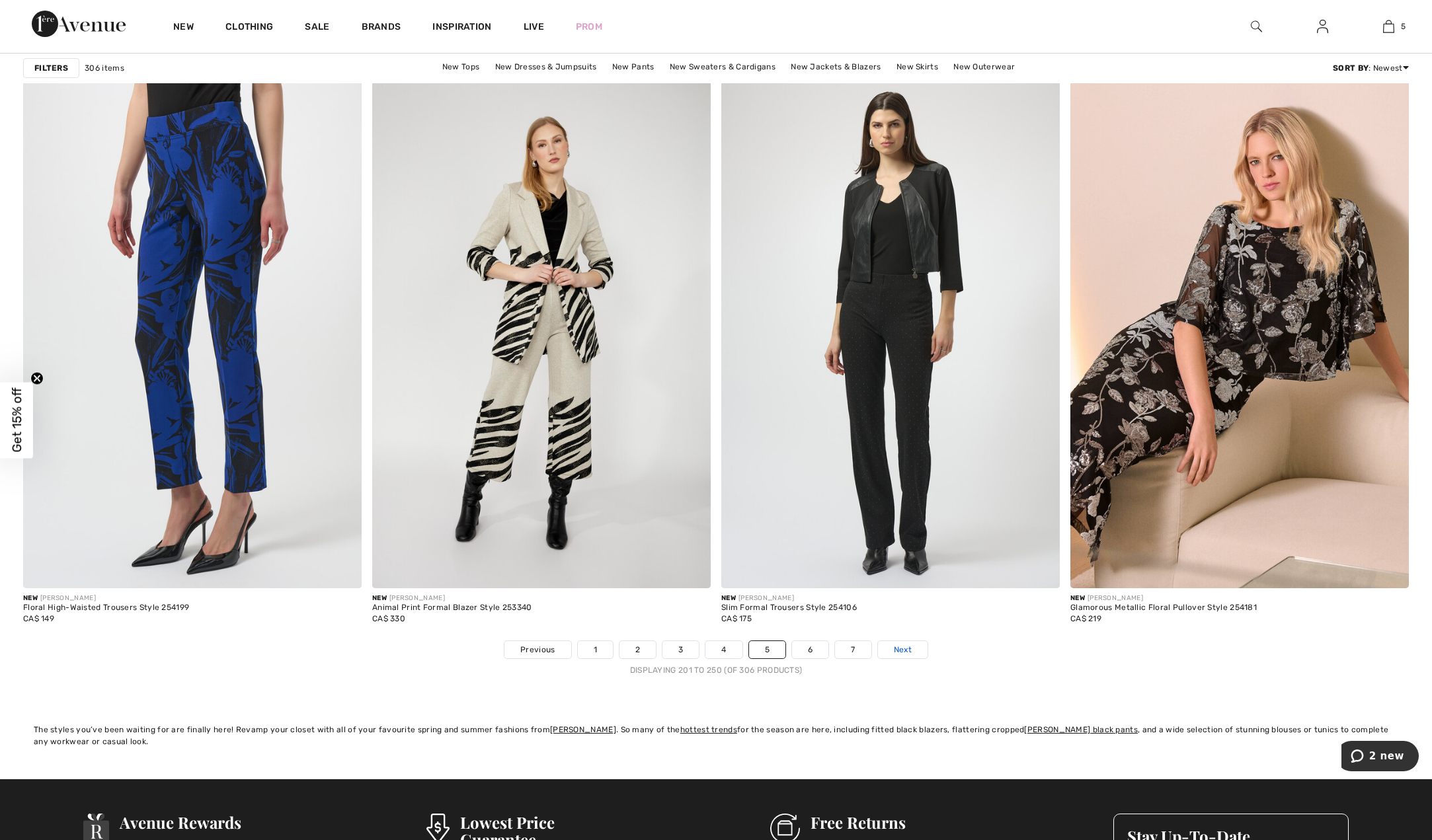
click at [901, 648] on span "Next" at bounding box center [903, 649] width 18 height 12
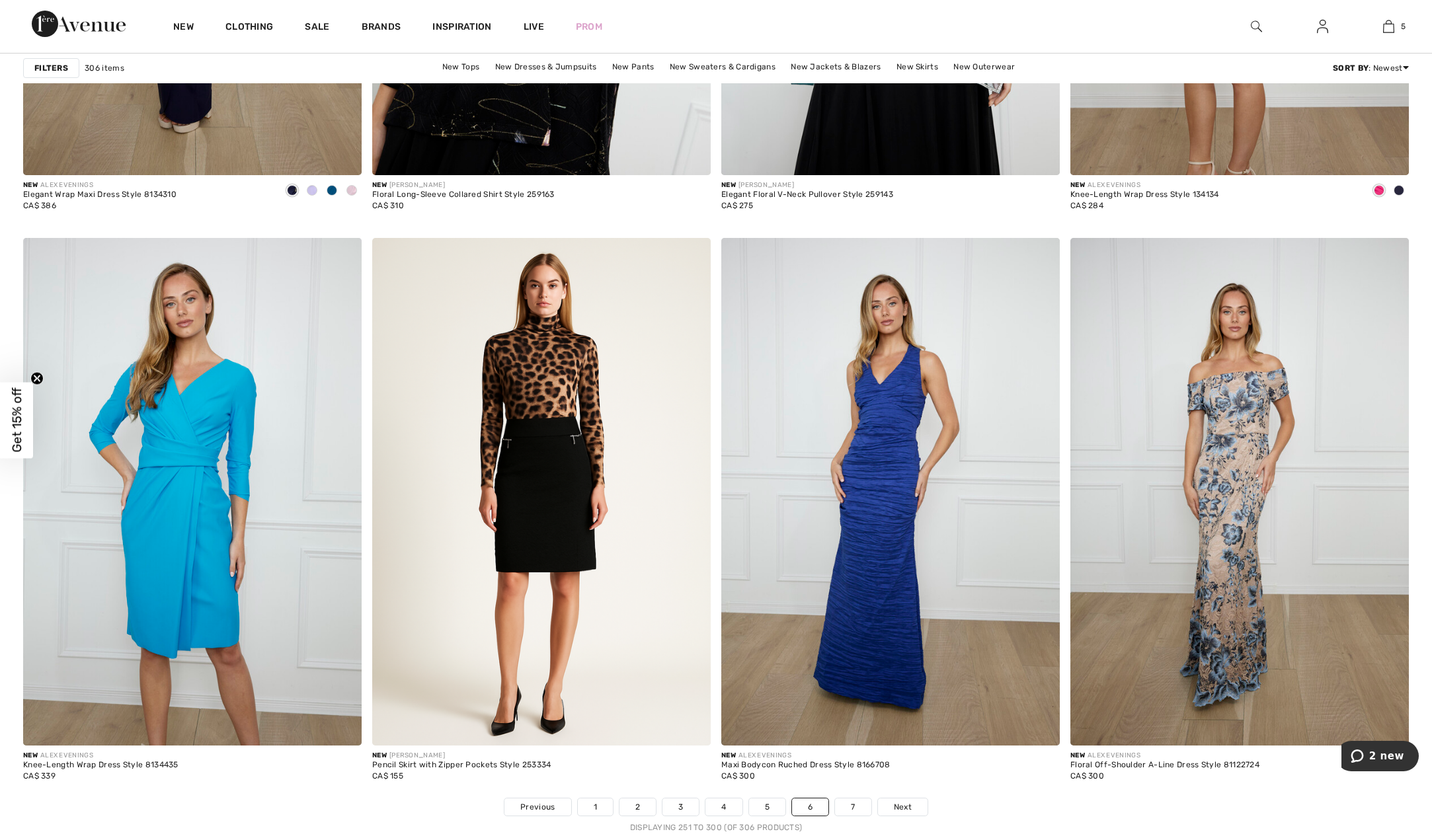
scroll to position [8192, 0]
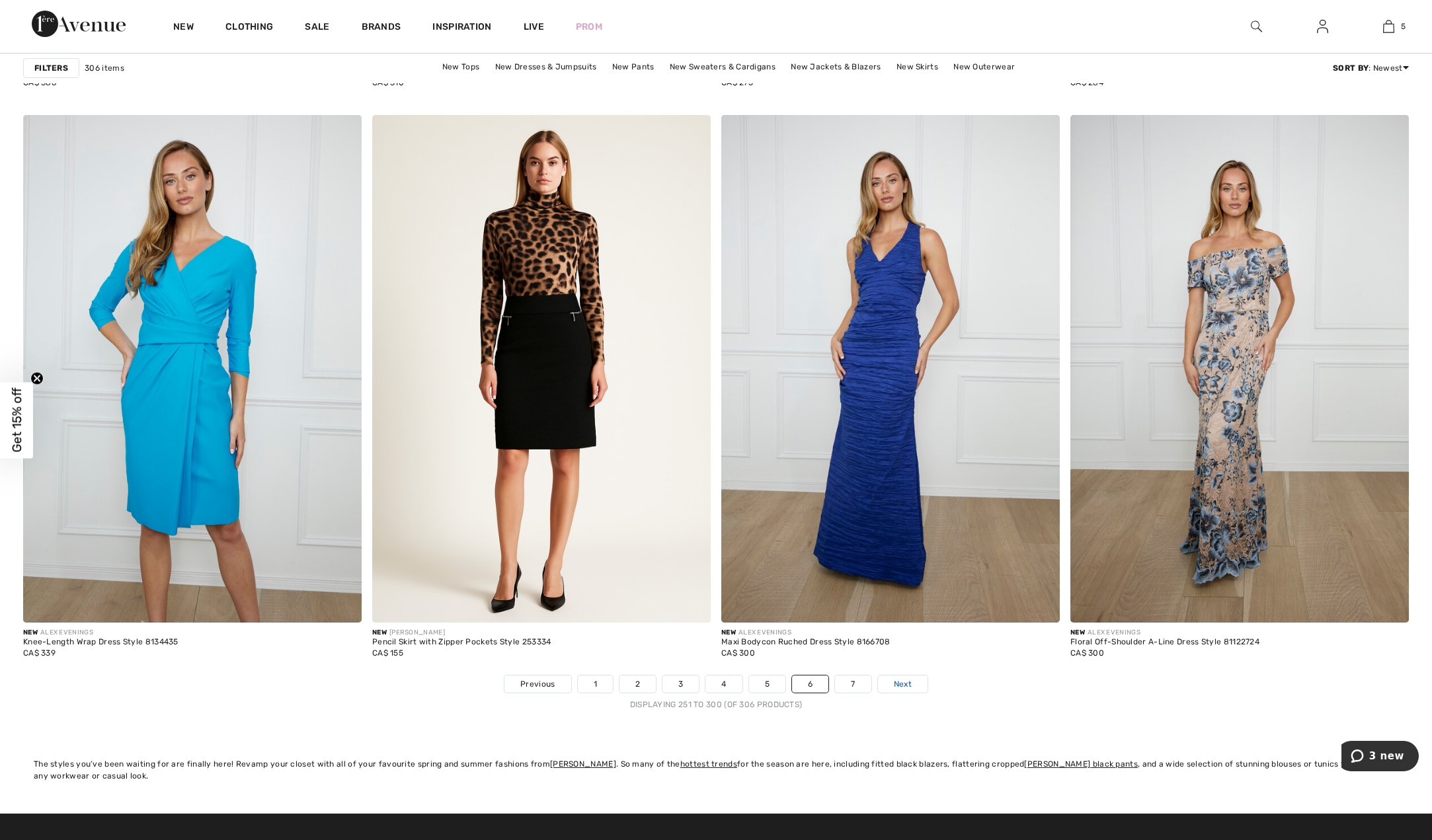
click at [897, 686] on span "Next" at bounding box center [903, 684] width 18 height 12
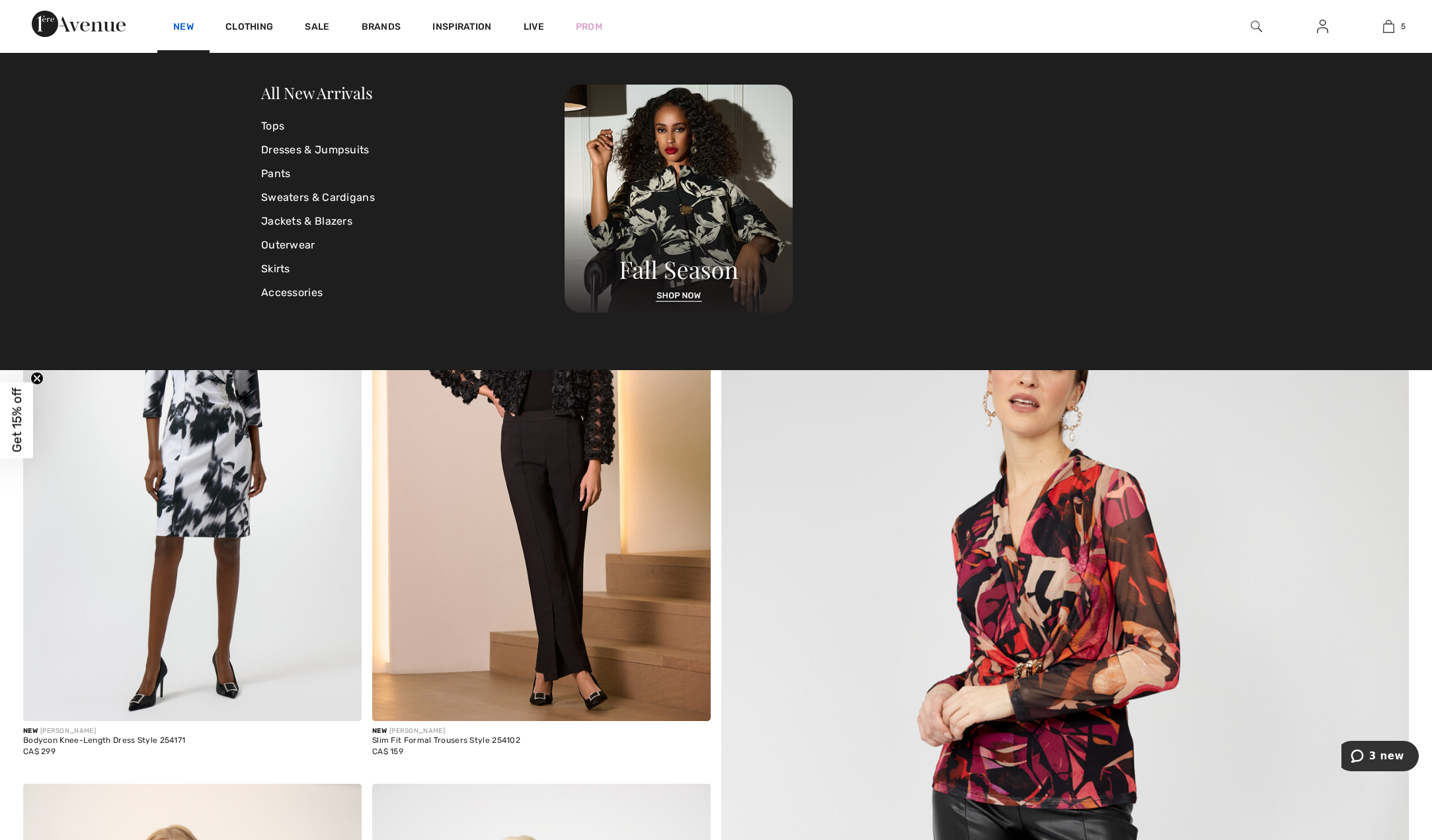
click at [185, 27] on link "New" at bounding box center [183, 28] width 20 height 14
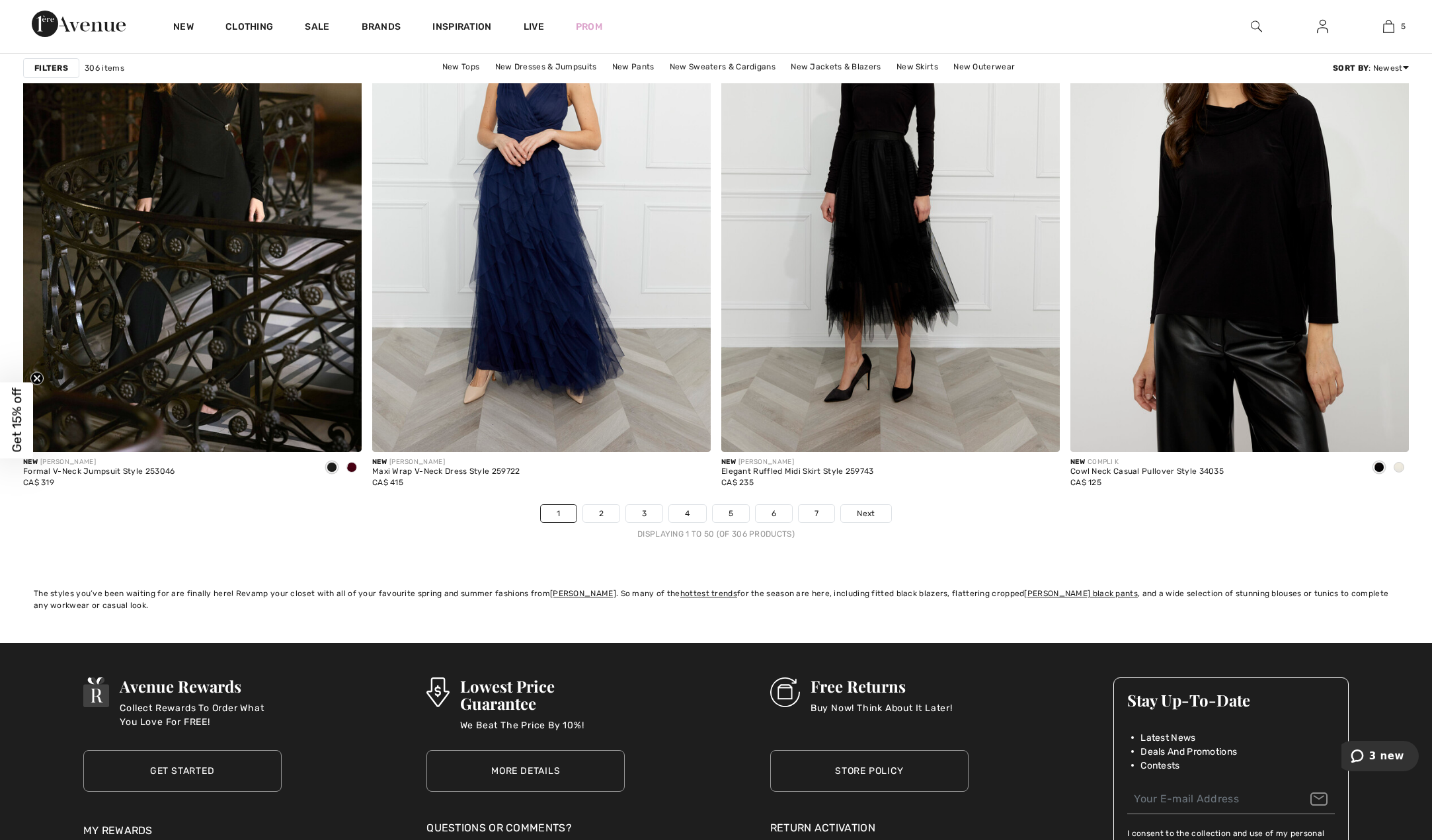
scroll to position [8423, 0]
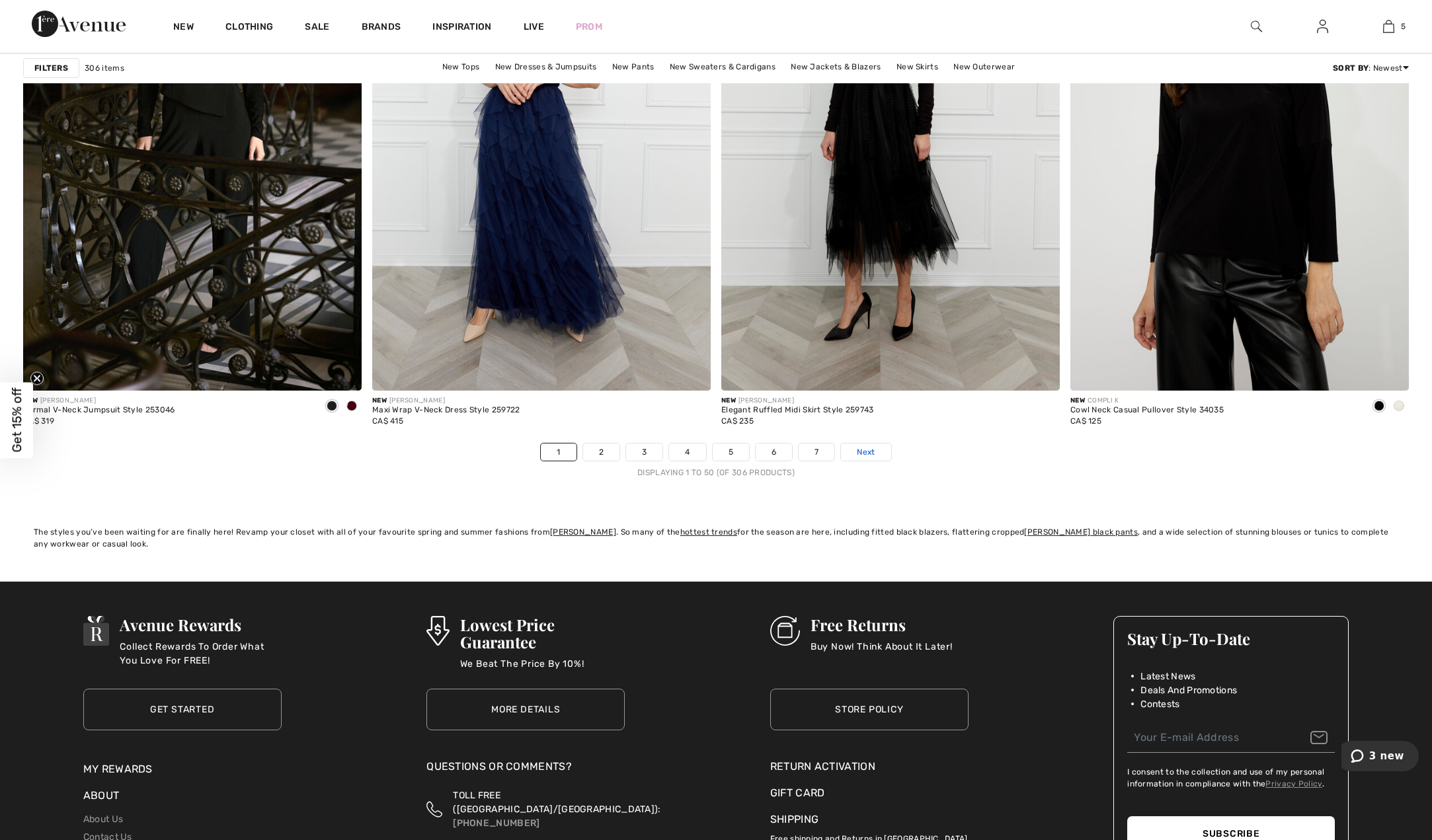
click at [869, 452] on span "Next" at bounding box center [865, 452] width 18 height 12
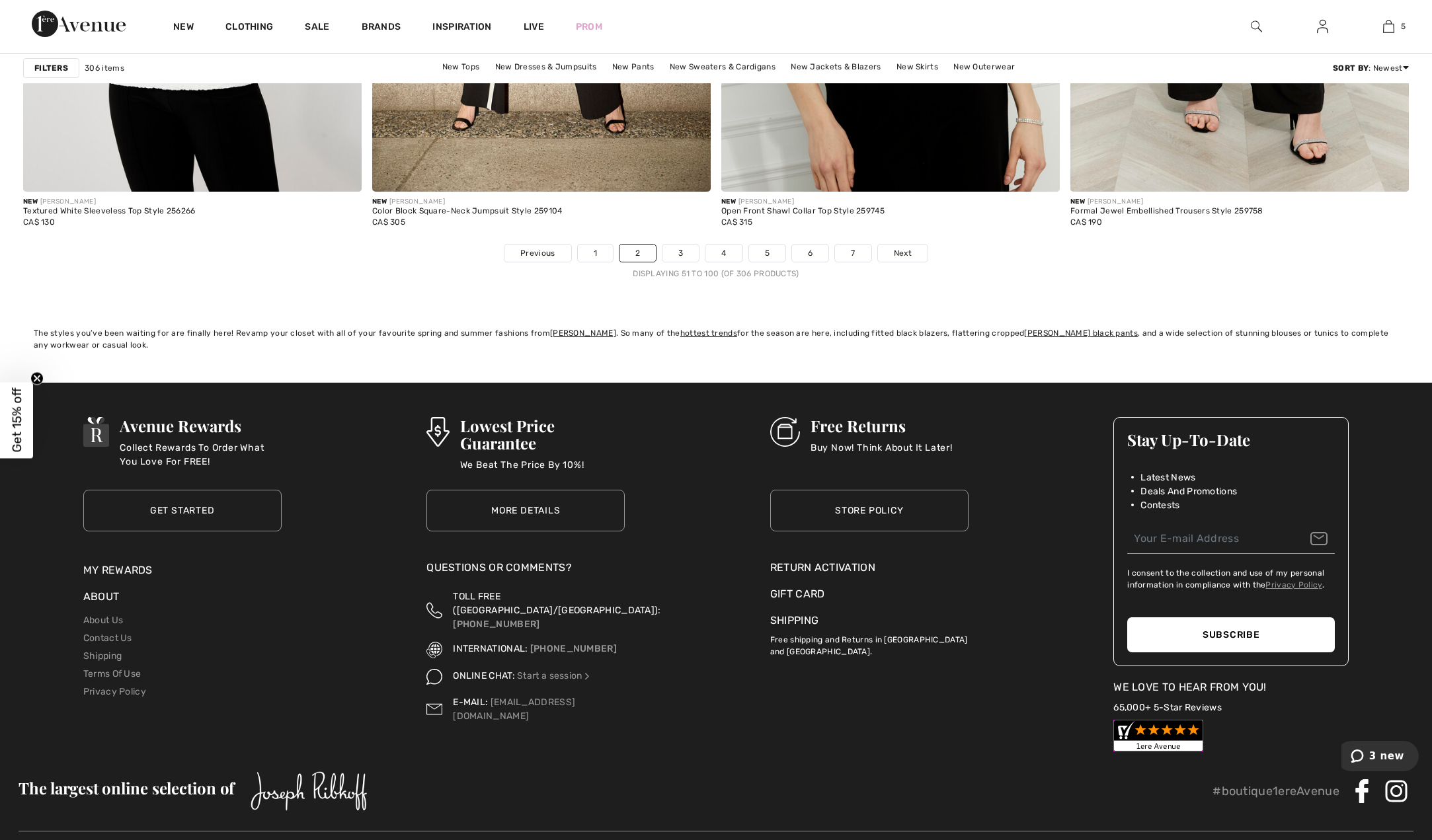
scroll to position [8623, 0]
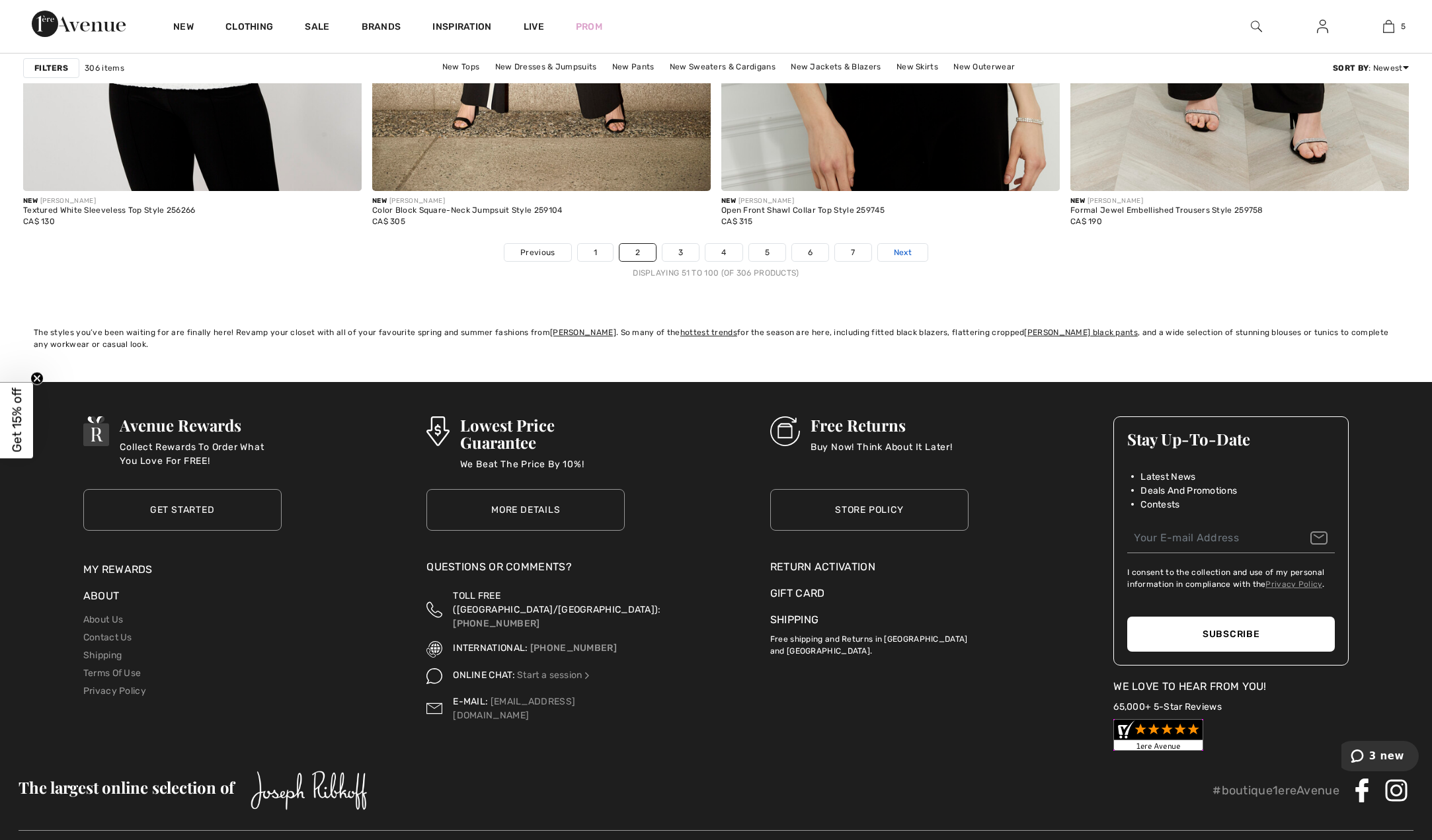
click at [910, 252] on span "Next" at bounding box center [903, 252] width 18 height 12
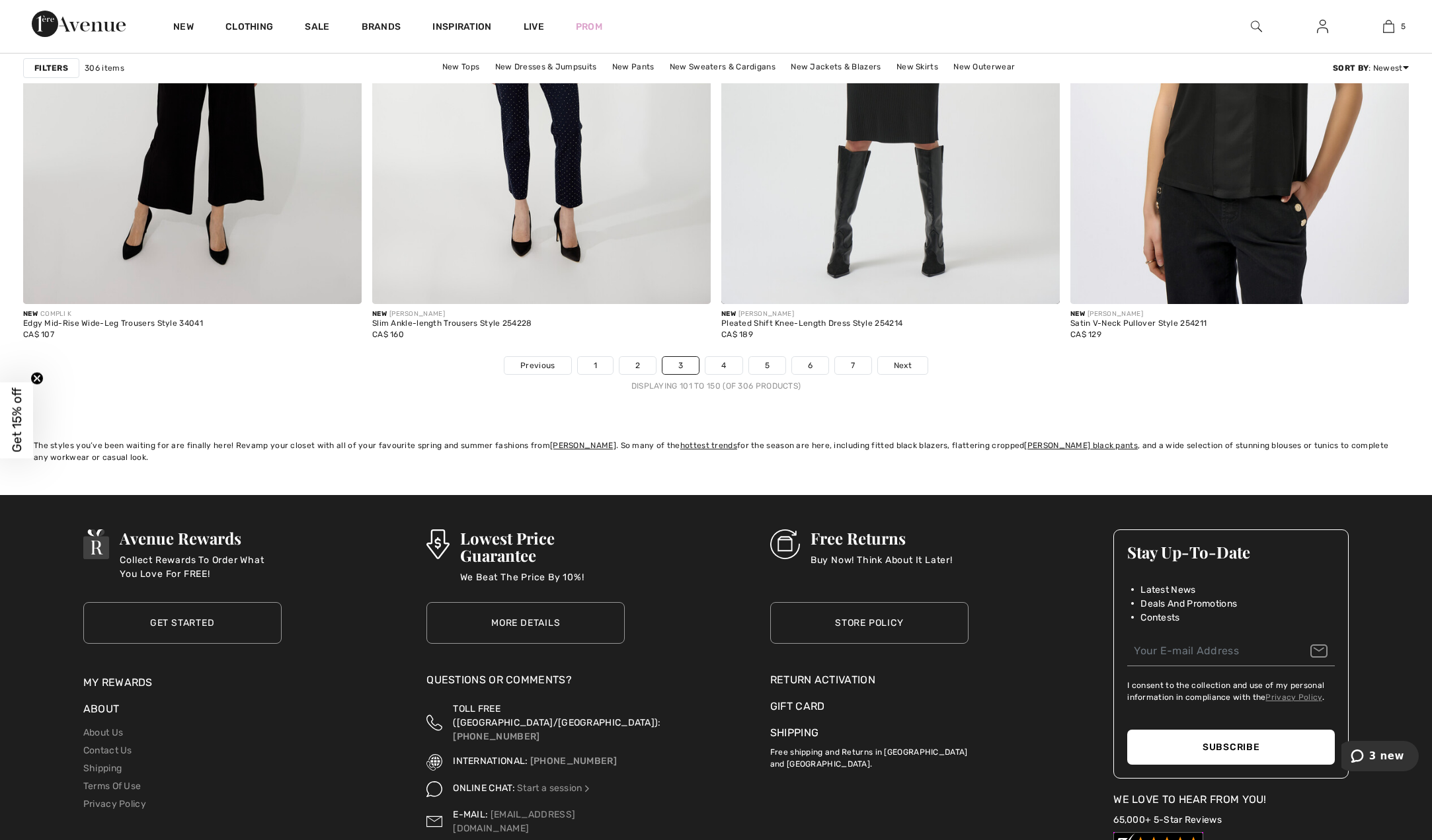
scroll to position [8547, 0]
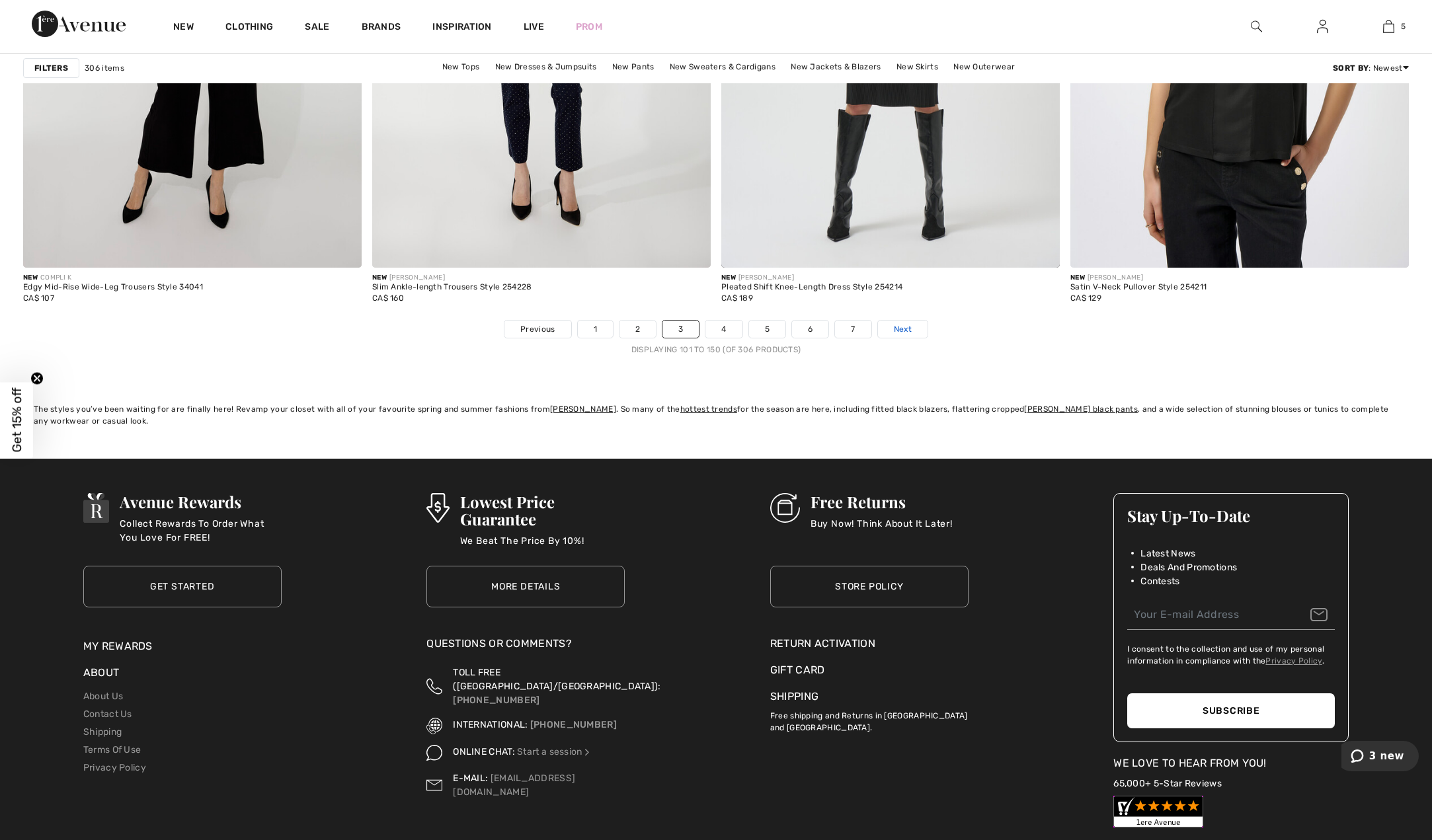
click at [897, 329] on span "Next" at bounding box center [903, 329] width 18 height 12
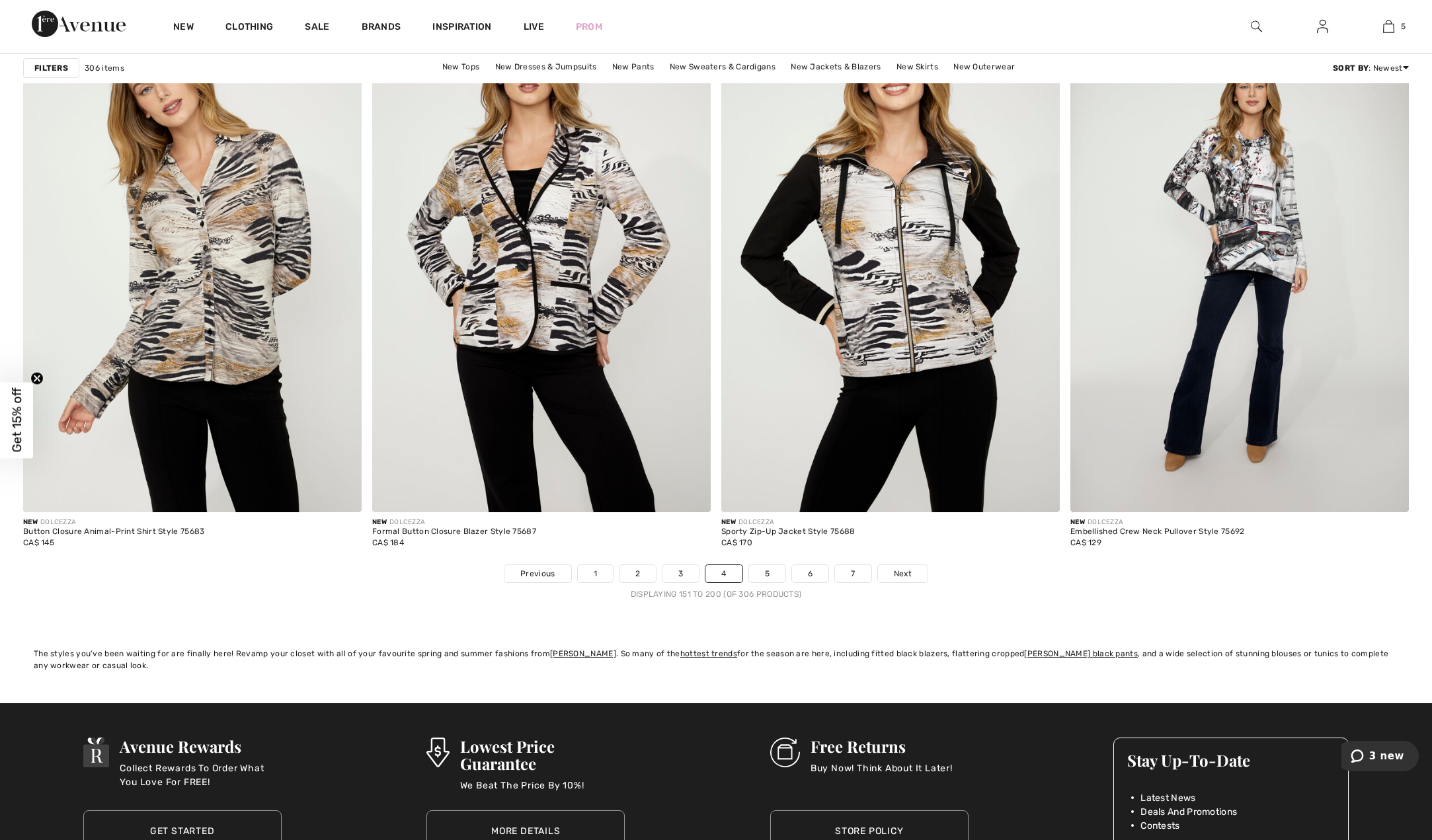
scroll to position [8305, 0]
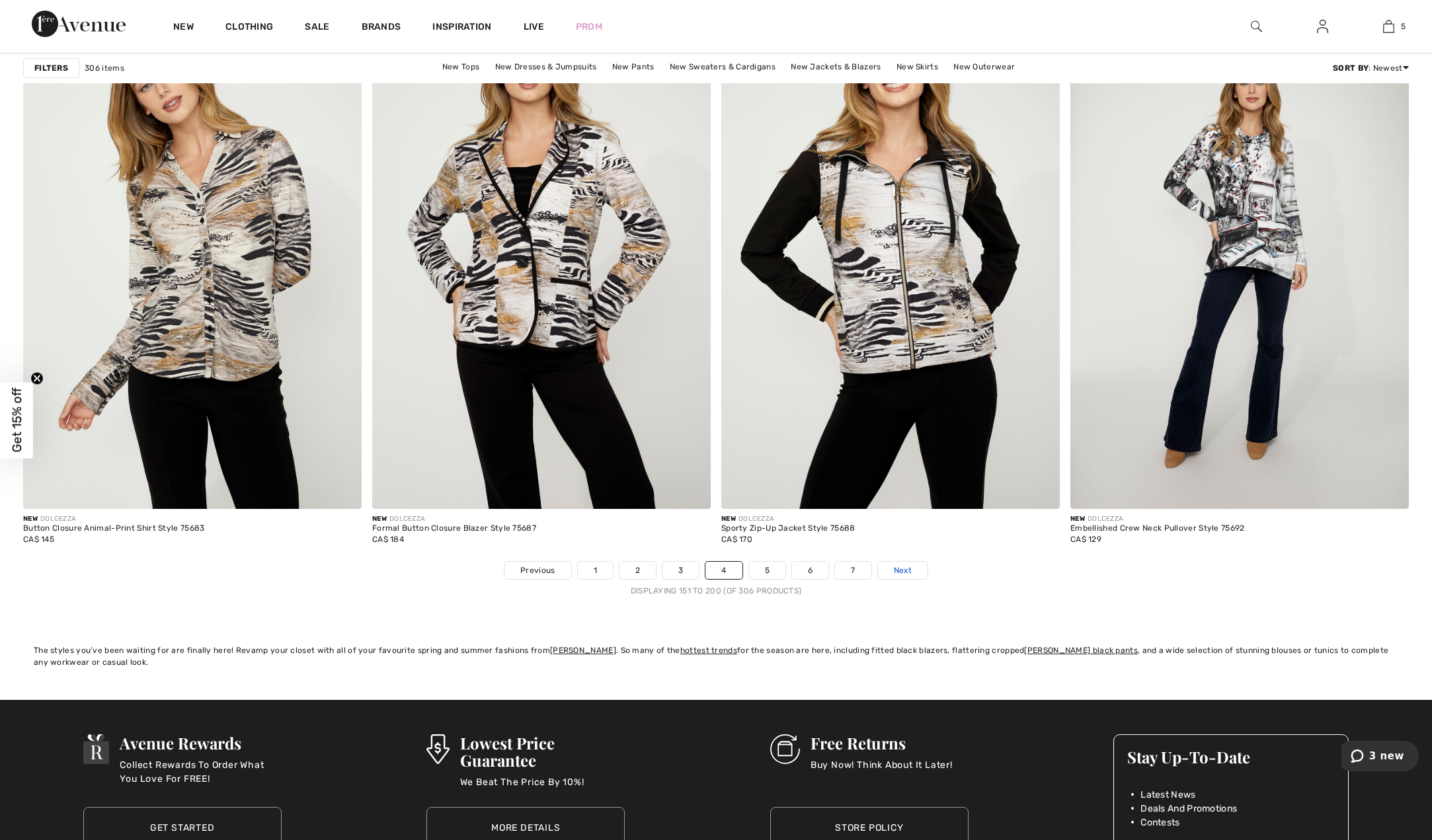
click at [894, 572] on span "Next" at bounding box center [903, 570] width 18 height 12
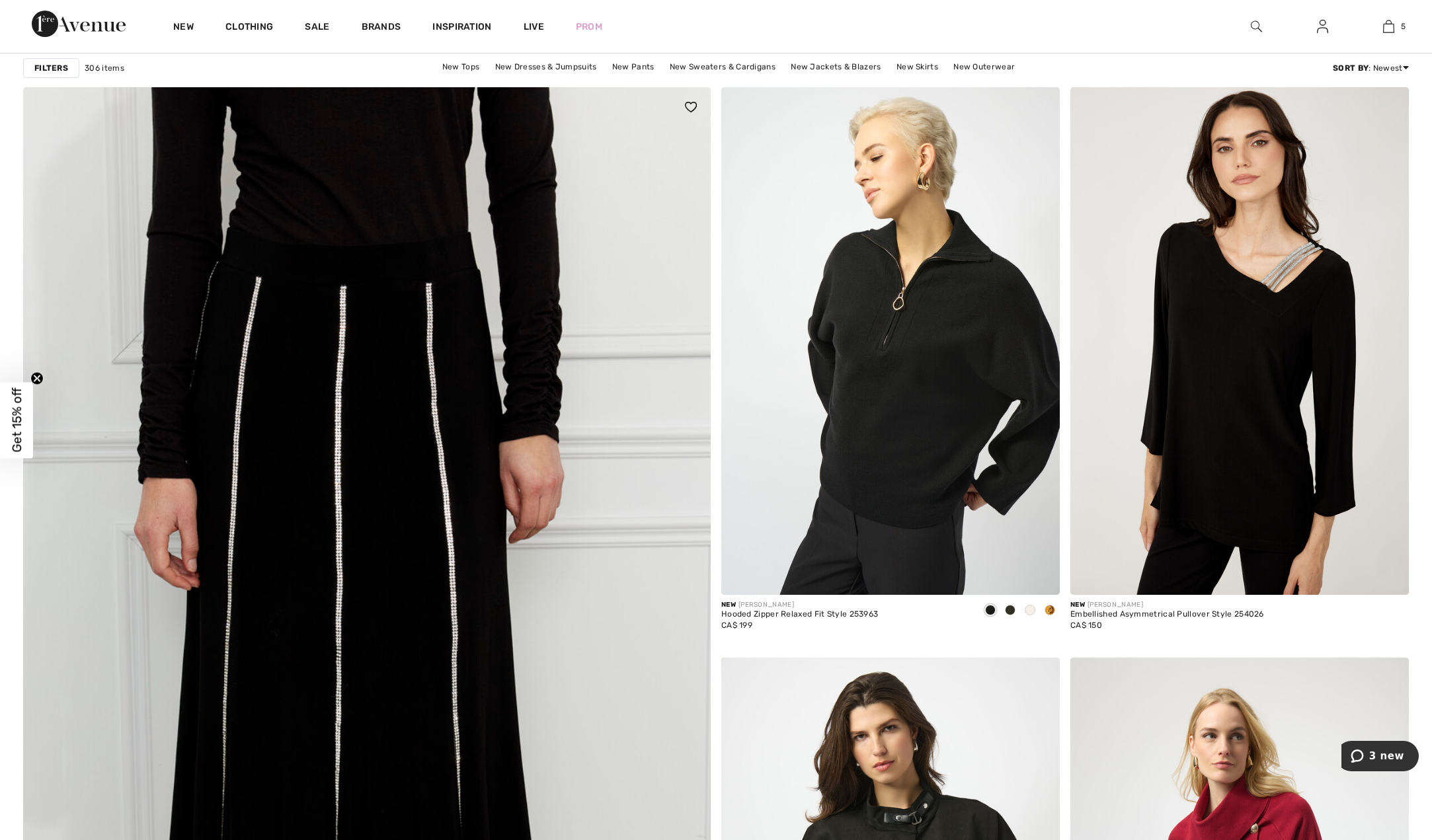
scroll to position [4549, 0]
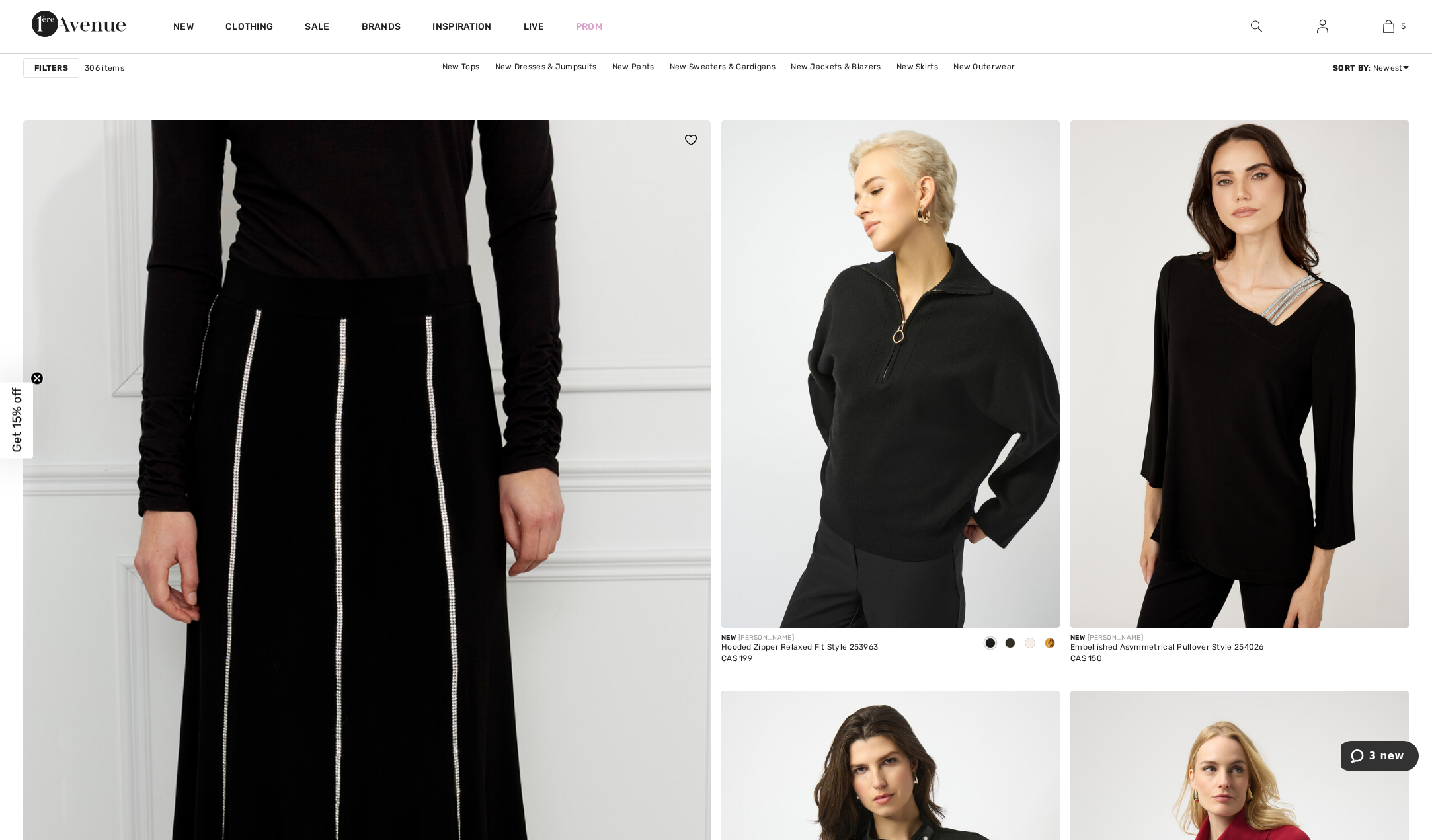
click at [327, 269] on img at bounding box center [367, 739] width 825 height 1237
click at [326, 266] on img at bounding box center [367, 739] width 825 height 1237
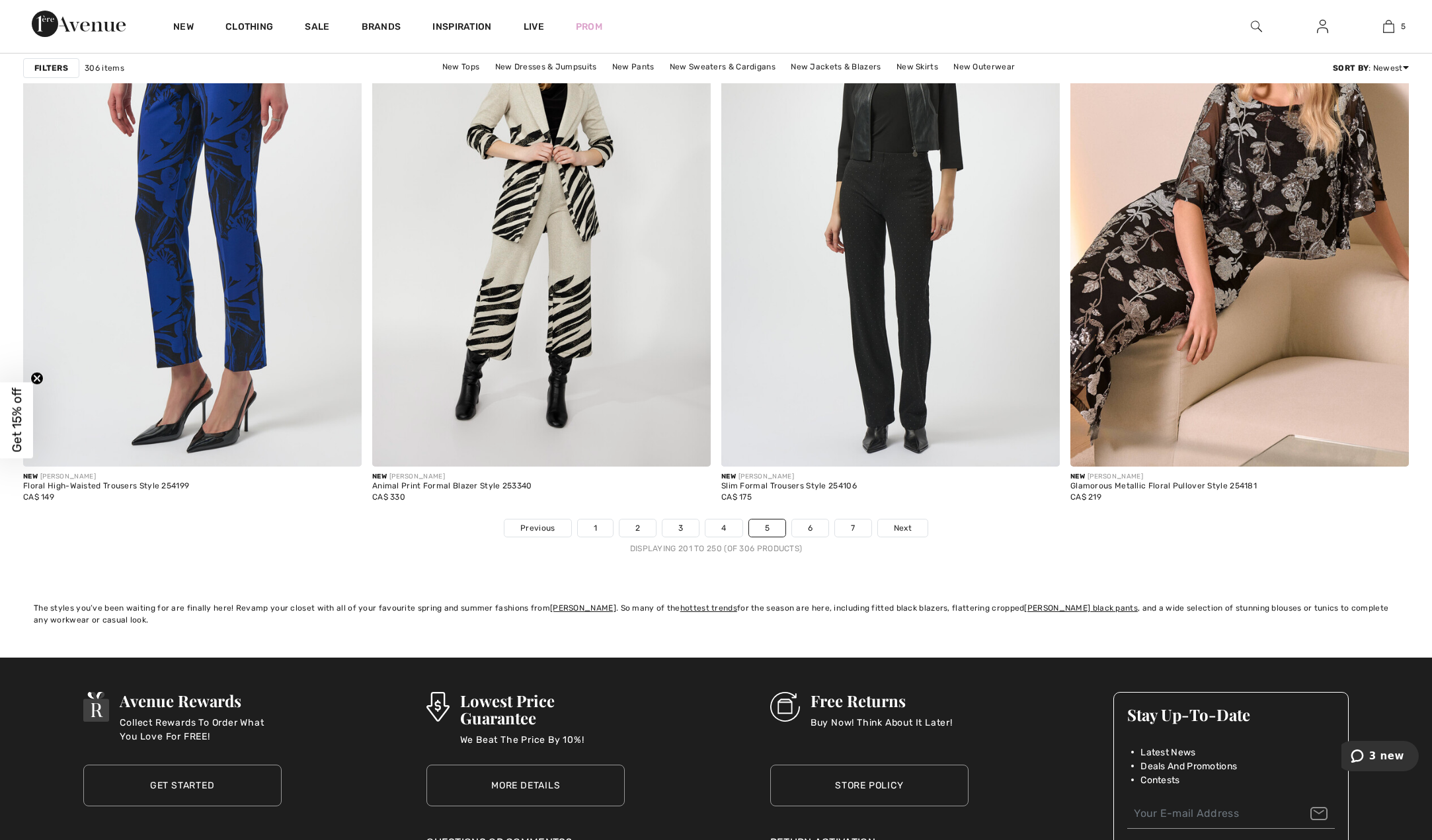
scroll to position [8464, 0]
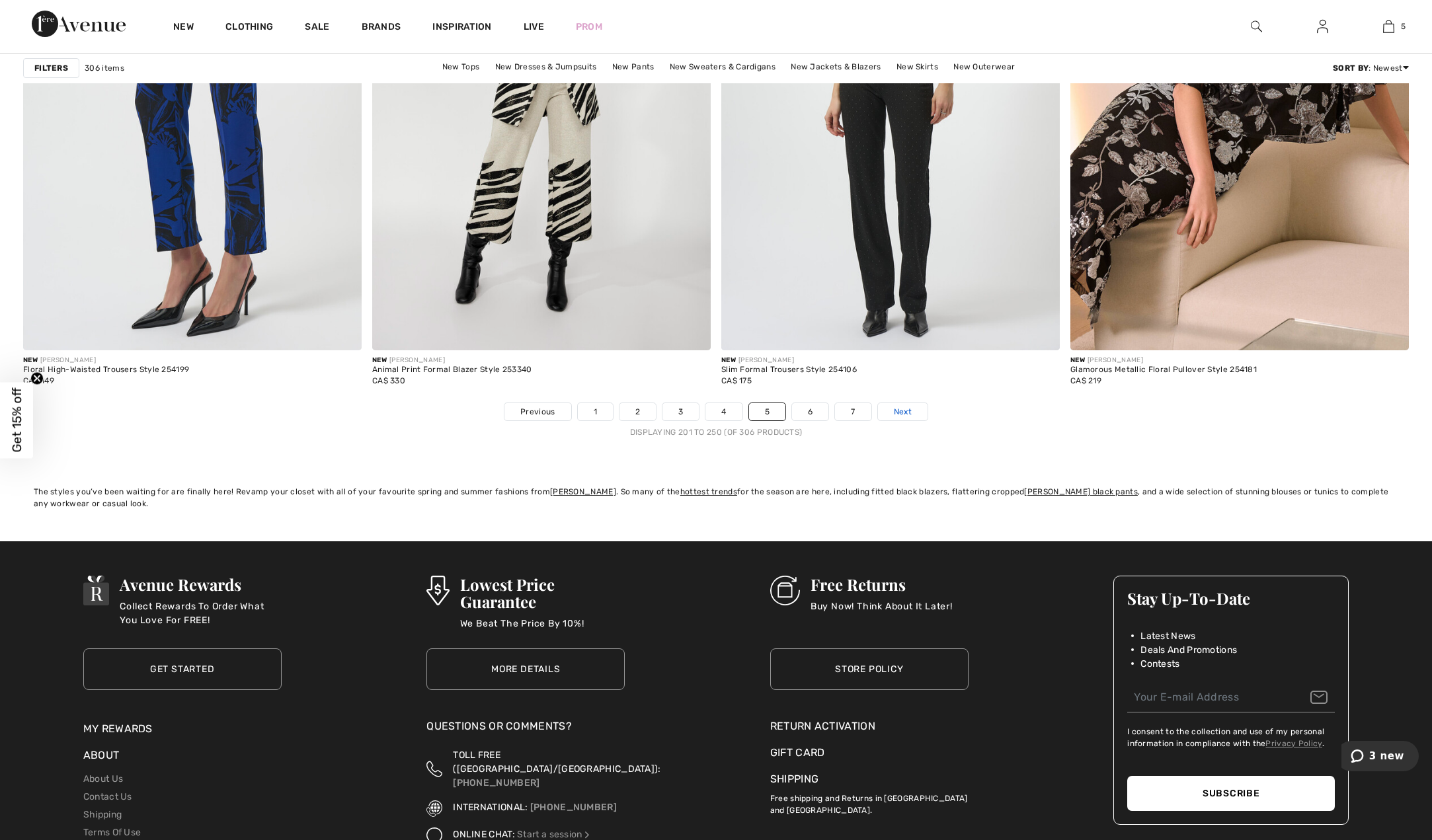
click at [900, 412] on span "Next" at bounding box center [903, 411] width 18 height 12
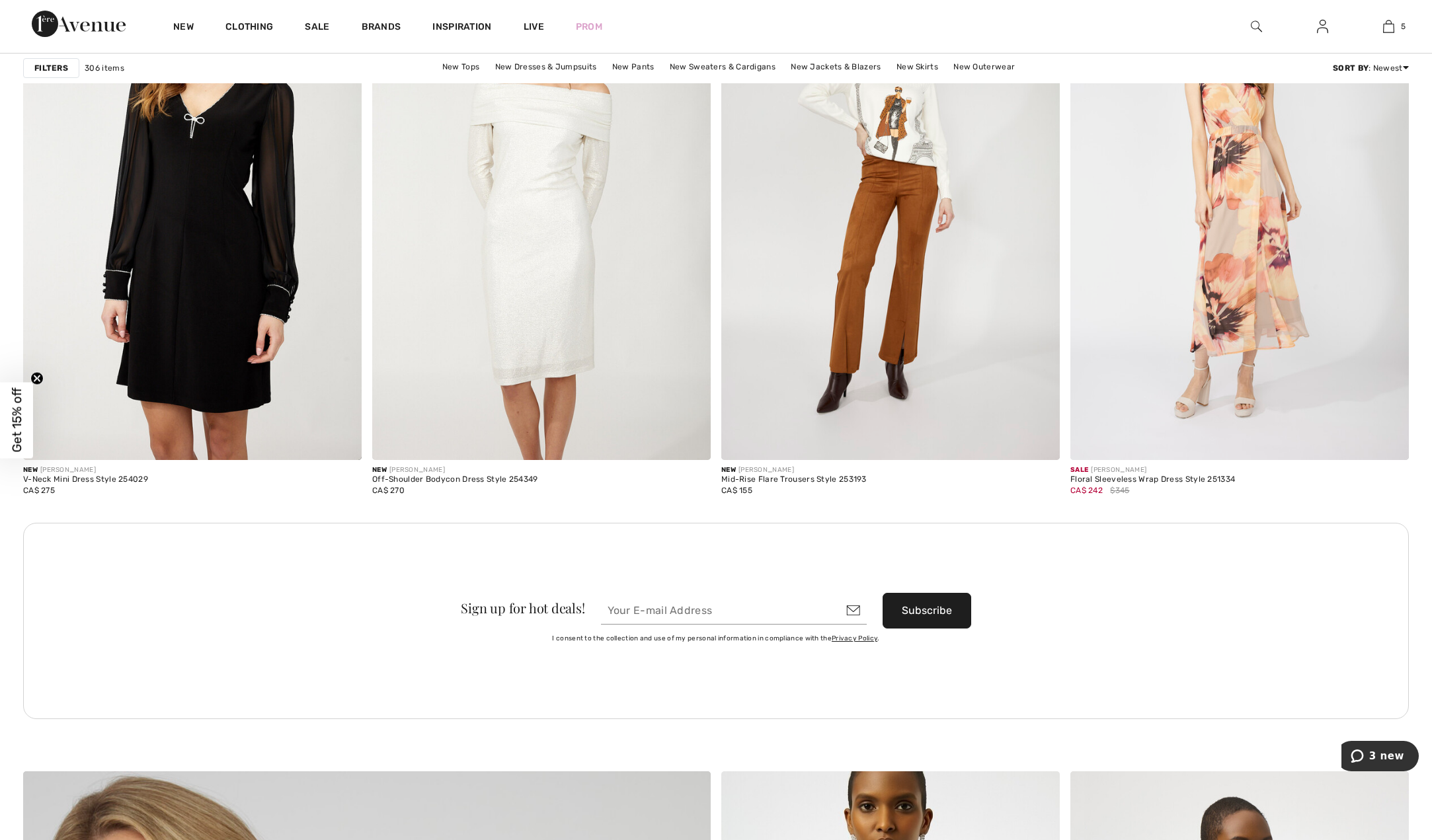
scroll to position [3809, 0]
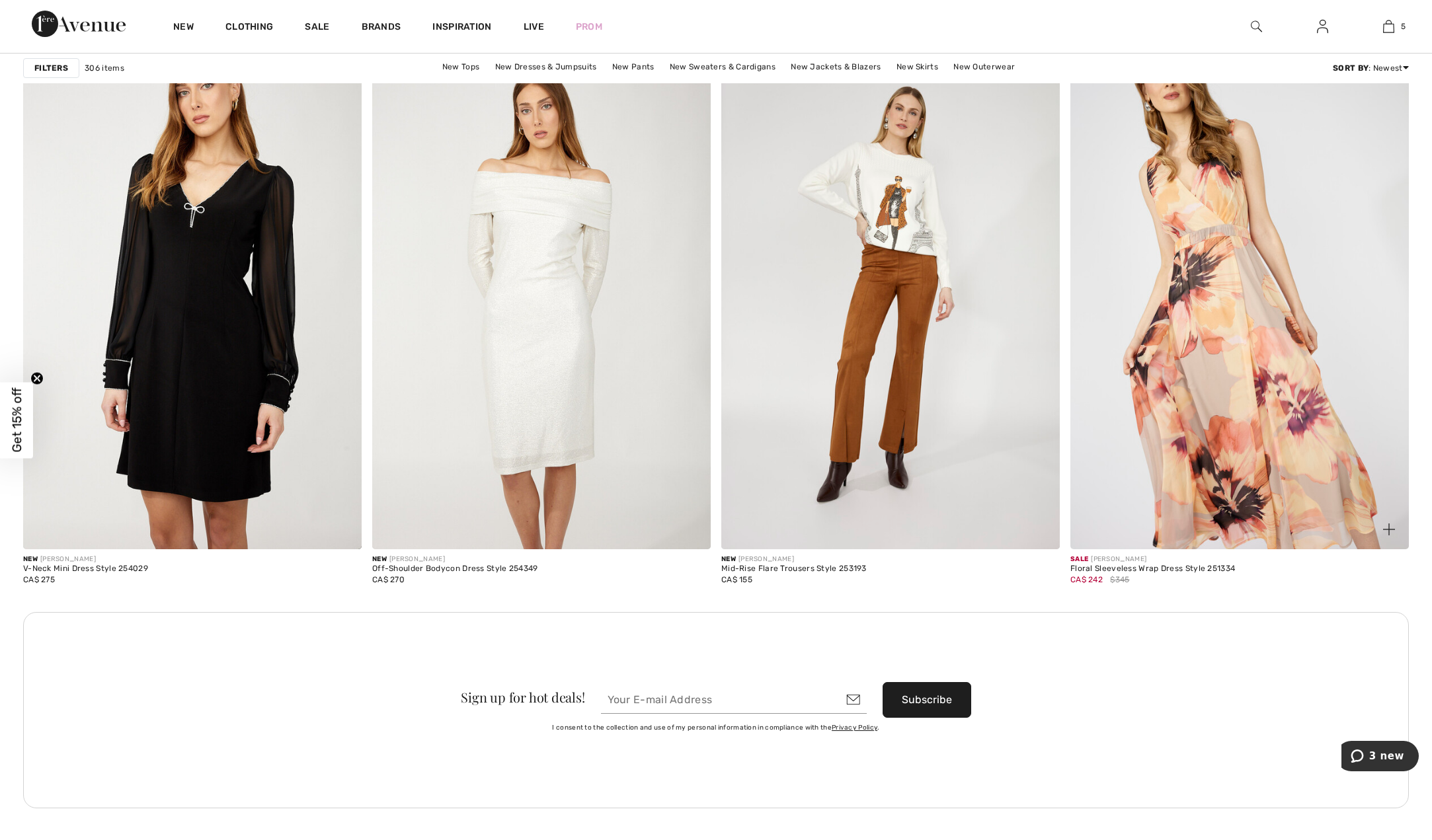
click at [1361, 252] on img at bounding box center [1239, 295] width 338 height 508
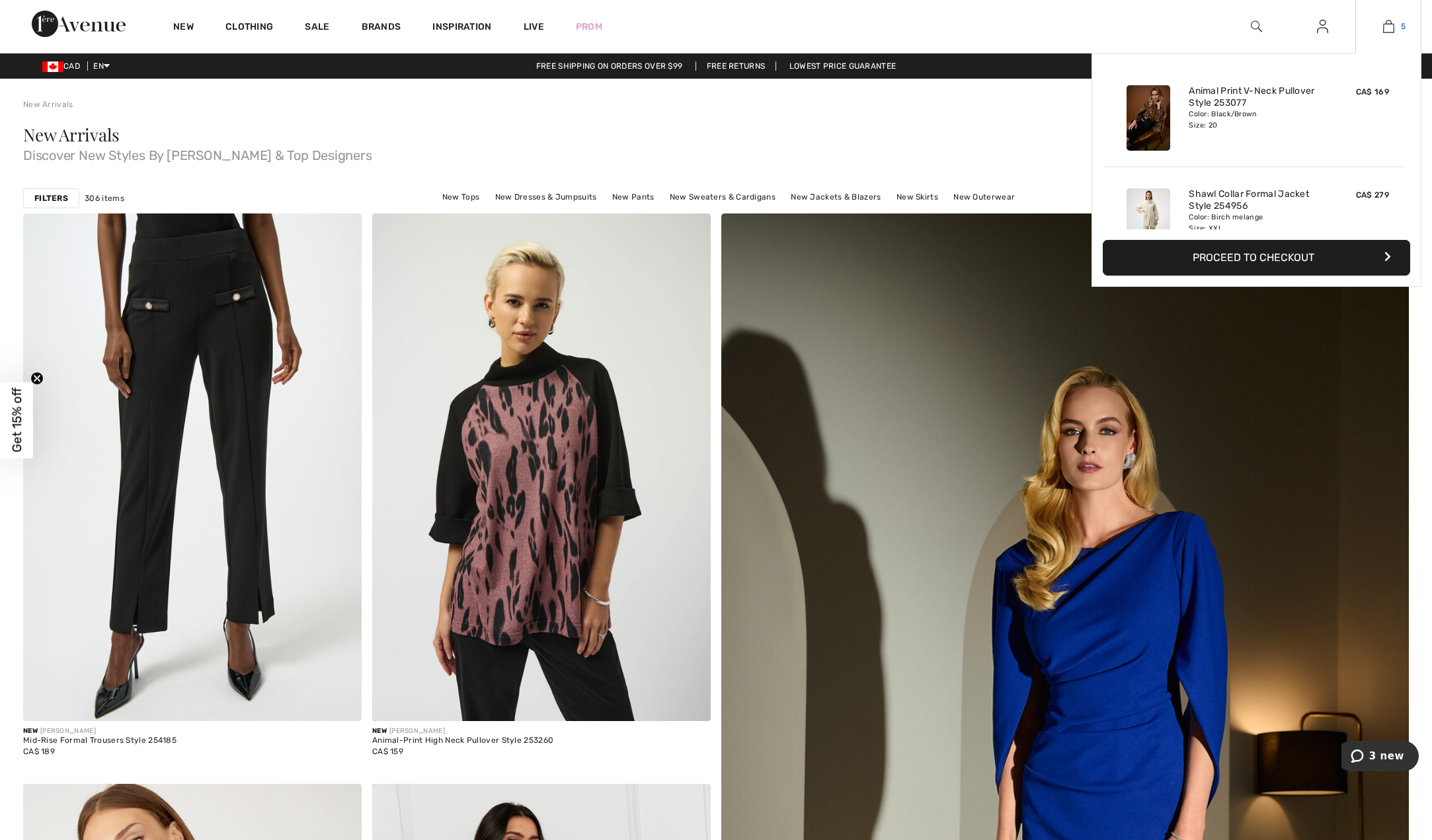
click at [1393, 22] on img at bounding box center [1389, 26] width 11 height 16
